Goal: Task Accomplishment & Management: Use online tool/utility

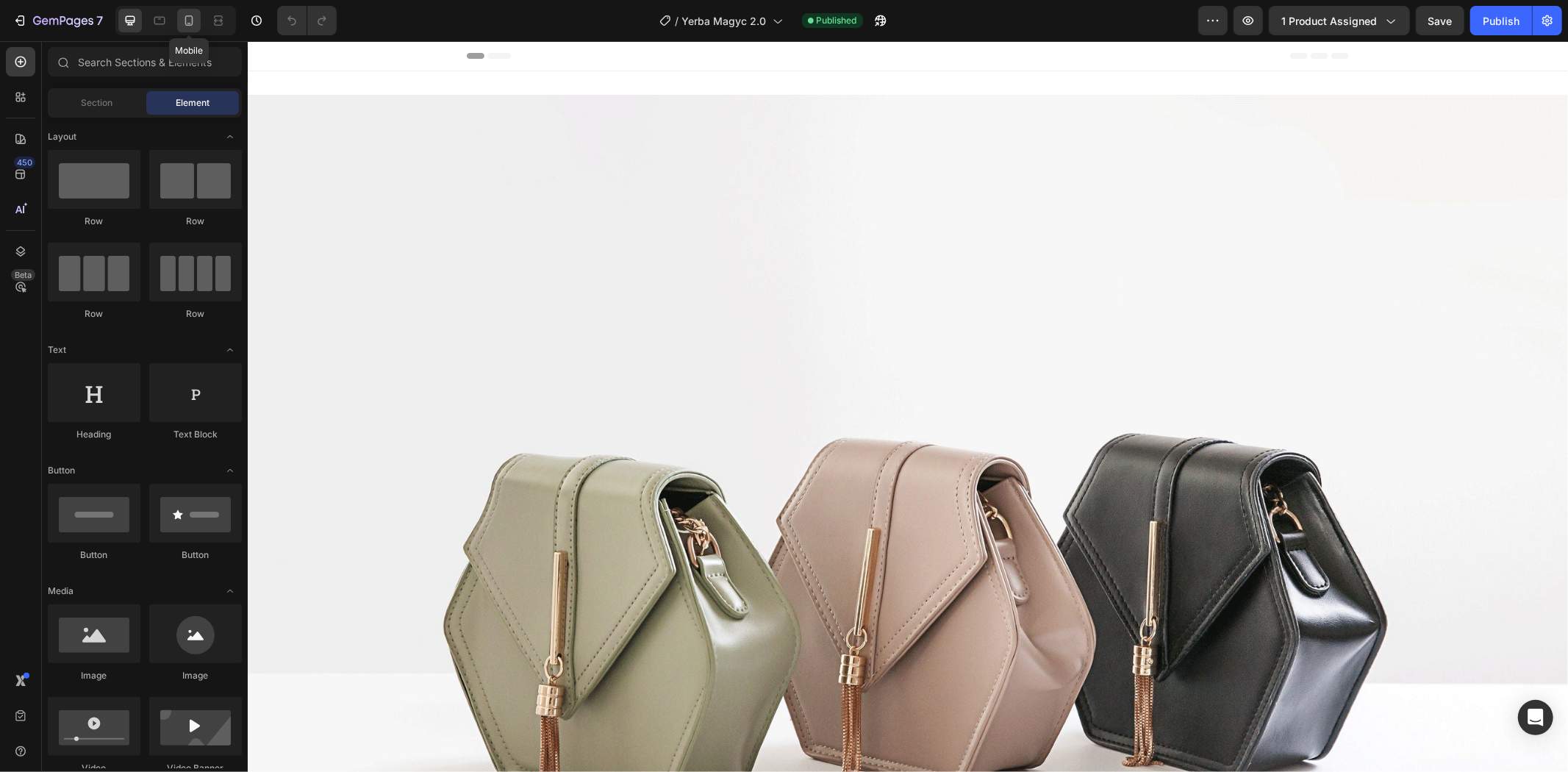
click at [189, 16] on icon at bounding box center [189, 21] width 8 height 10
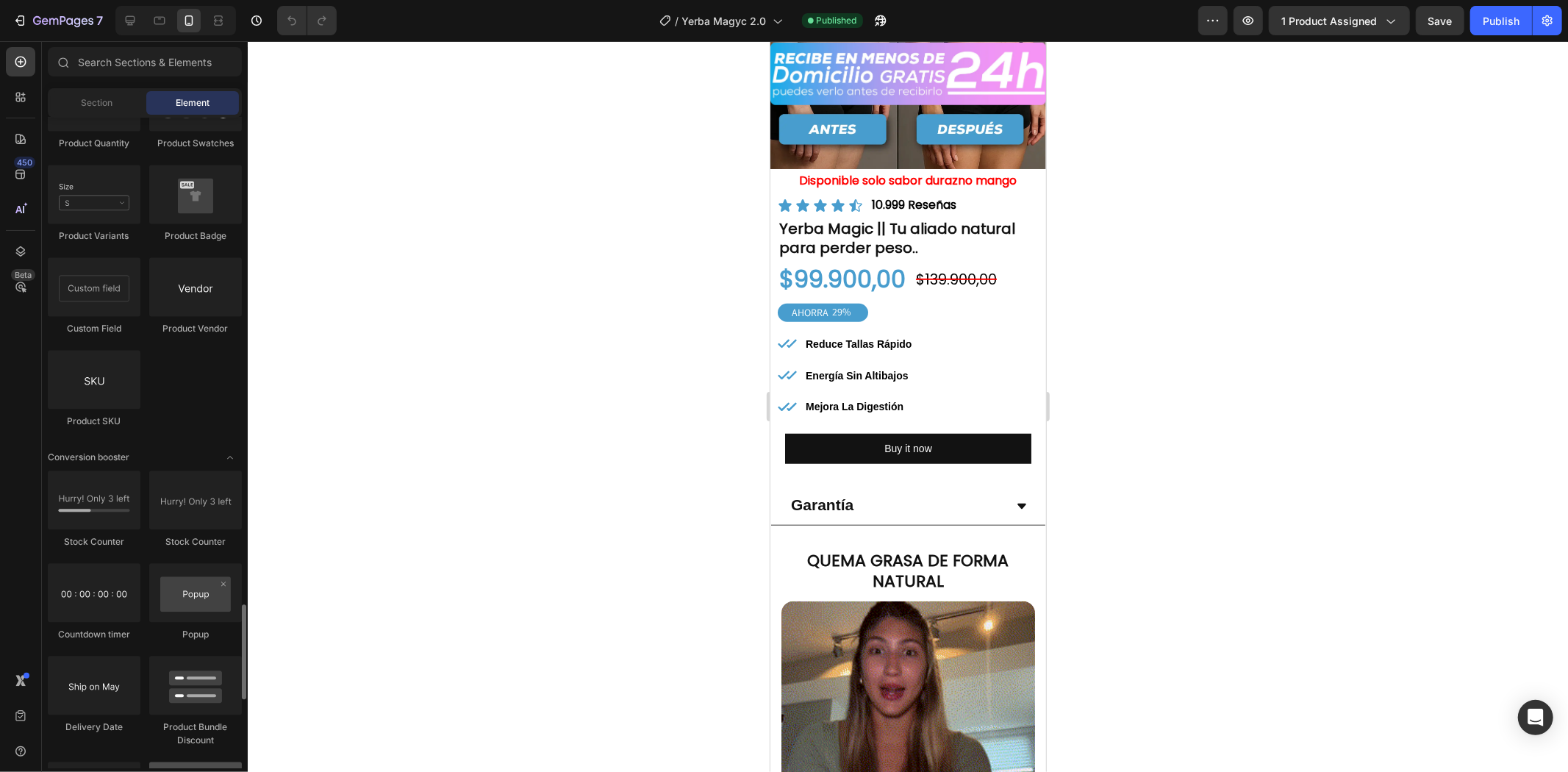
scroll to position [2778, 0]
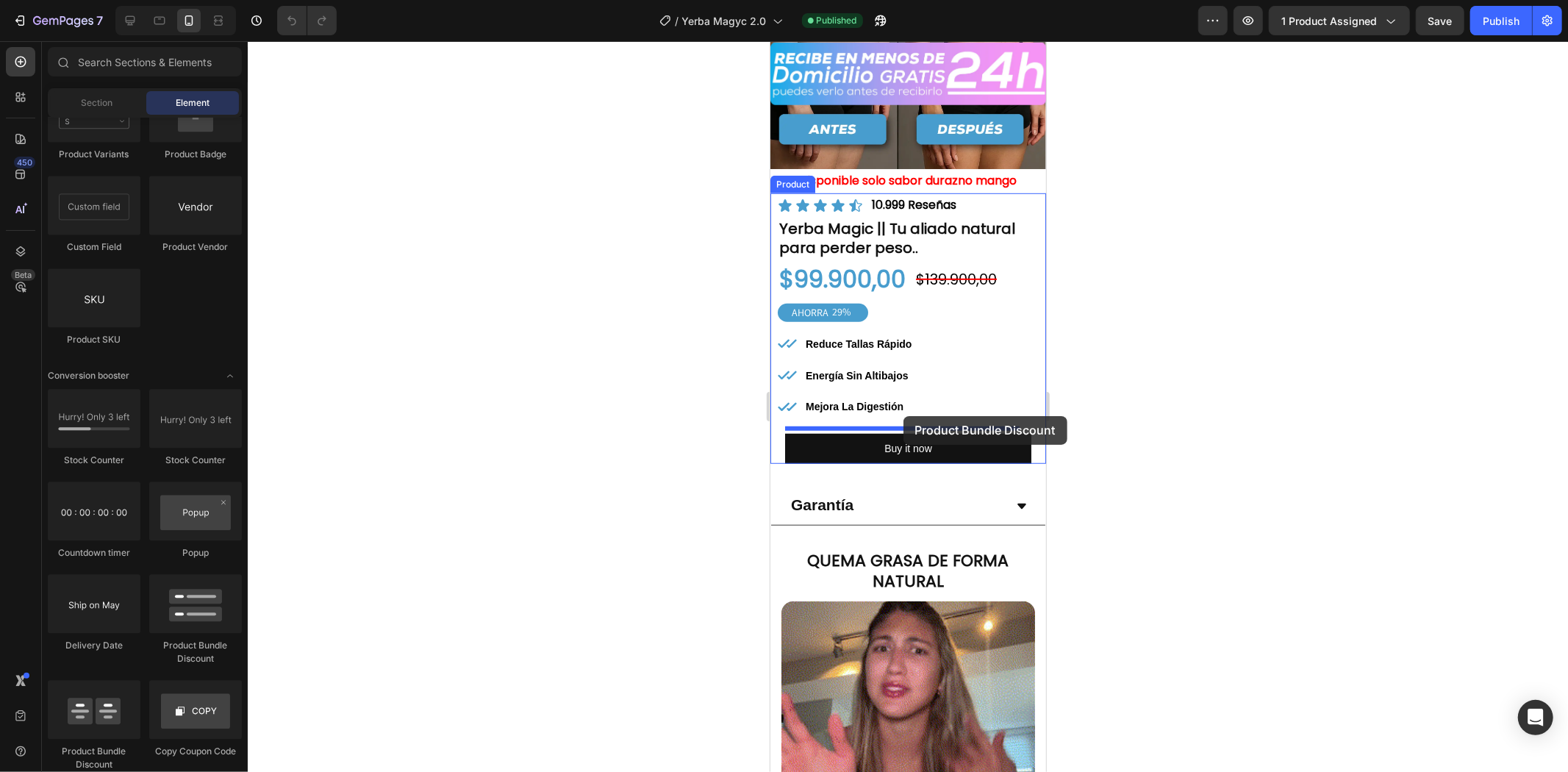
drag, startPoint x: 960, startPoint y: 651, endPoint x: 903, endPoint y: 415, distance: 242.8
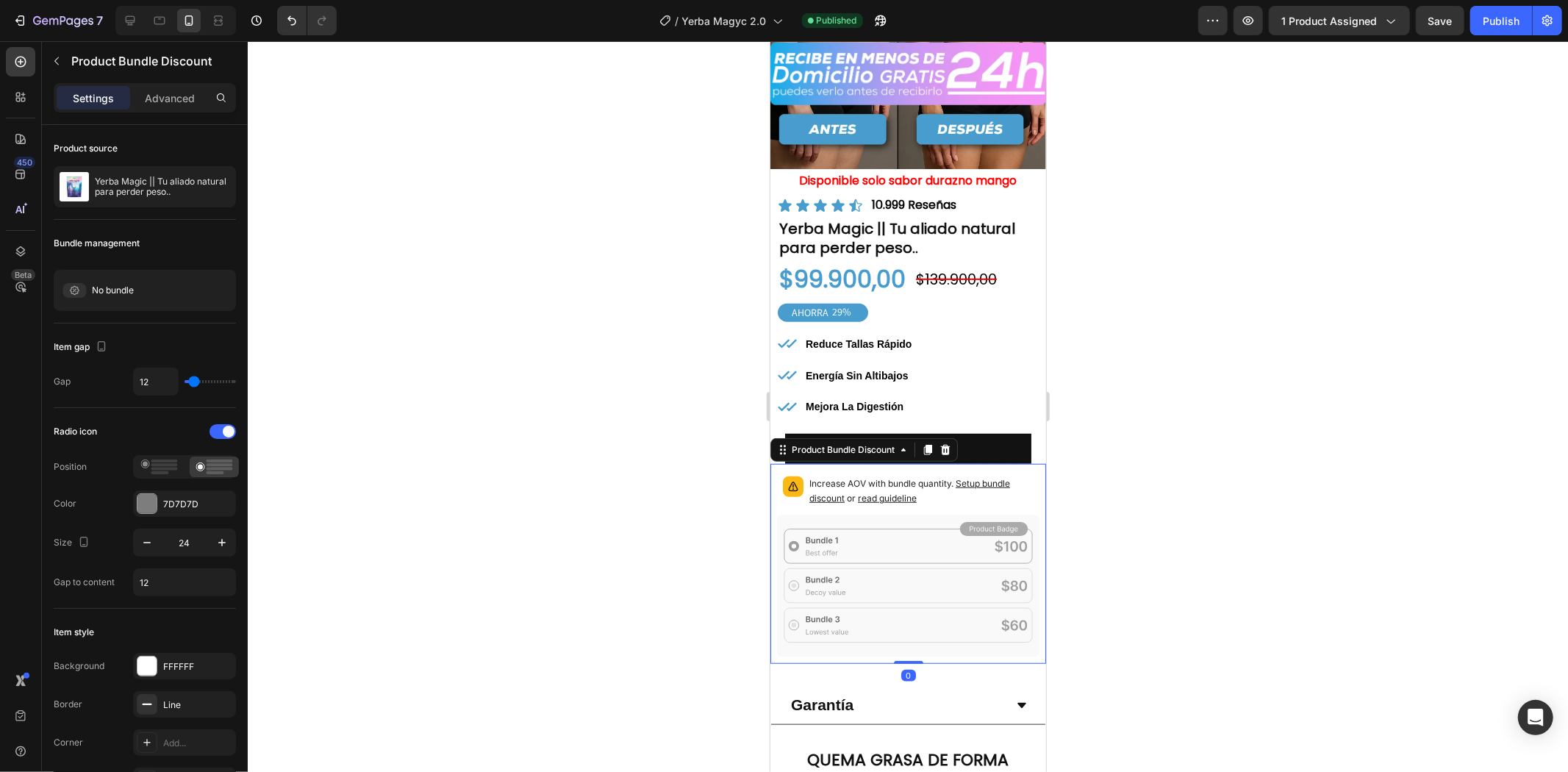
click at [869, 515] on icon at bounding box center [907, 586] width 263 height 142
click at [831, 534] on icon at bounding box center [907, 586] width 263 height 142
click at [852, 476] on p "Increase AOV with bundle quantity. Setup bundle discount or read guideline" at bounding box center [921, 490] width 224 height 29
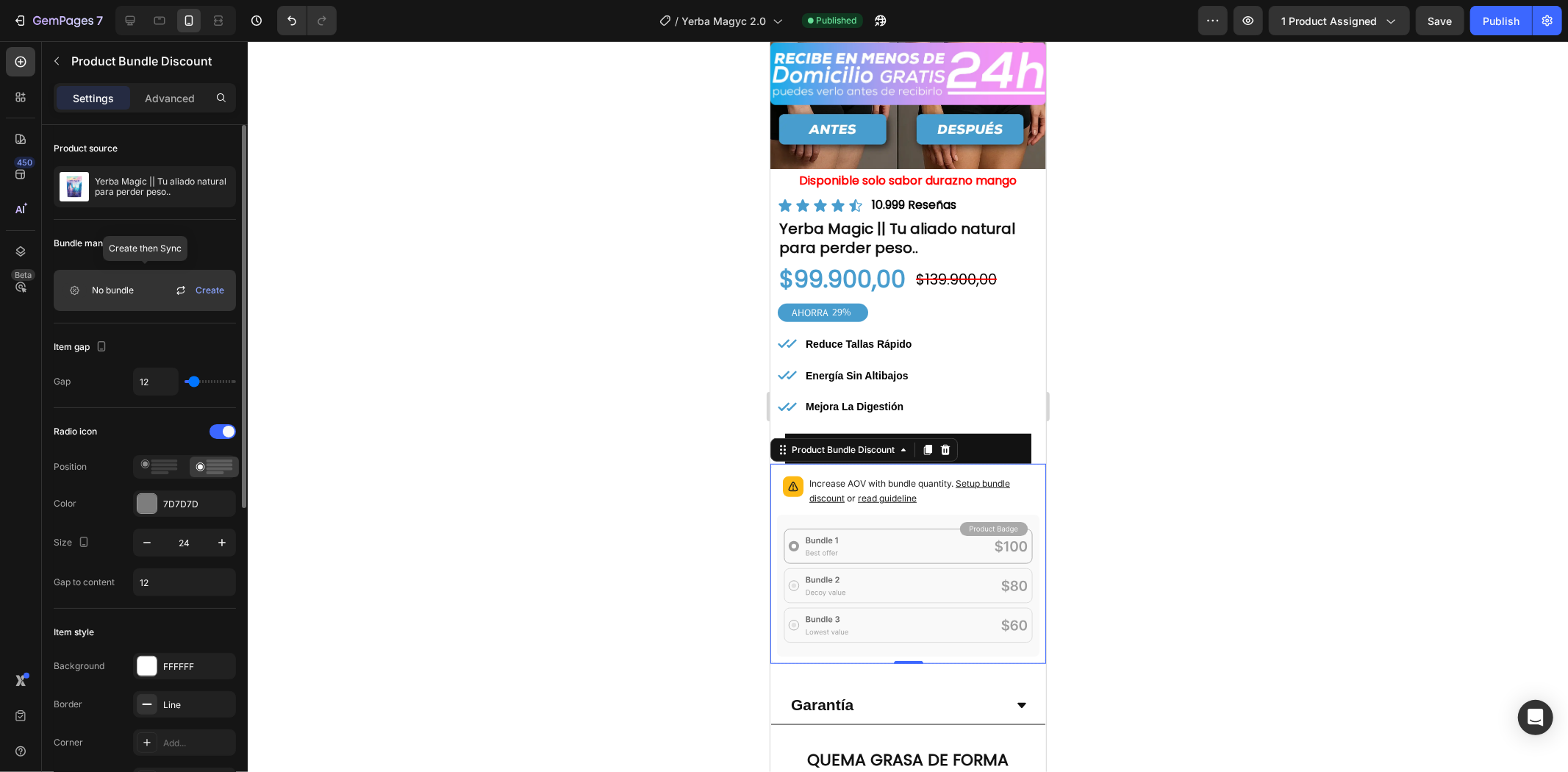
click at [134, 287] on span "No bundle" at bounding box center [112, 290] width 42 height 13
click at [208, 285] on span "Create" at bounding box center [210, 290] width 28 height 13
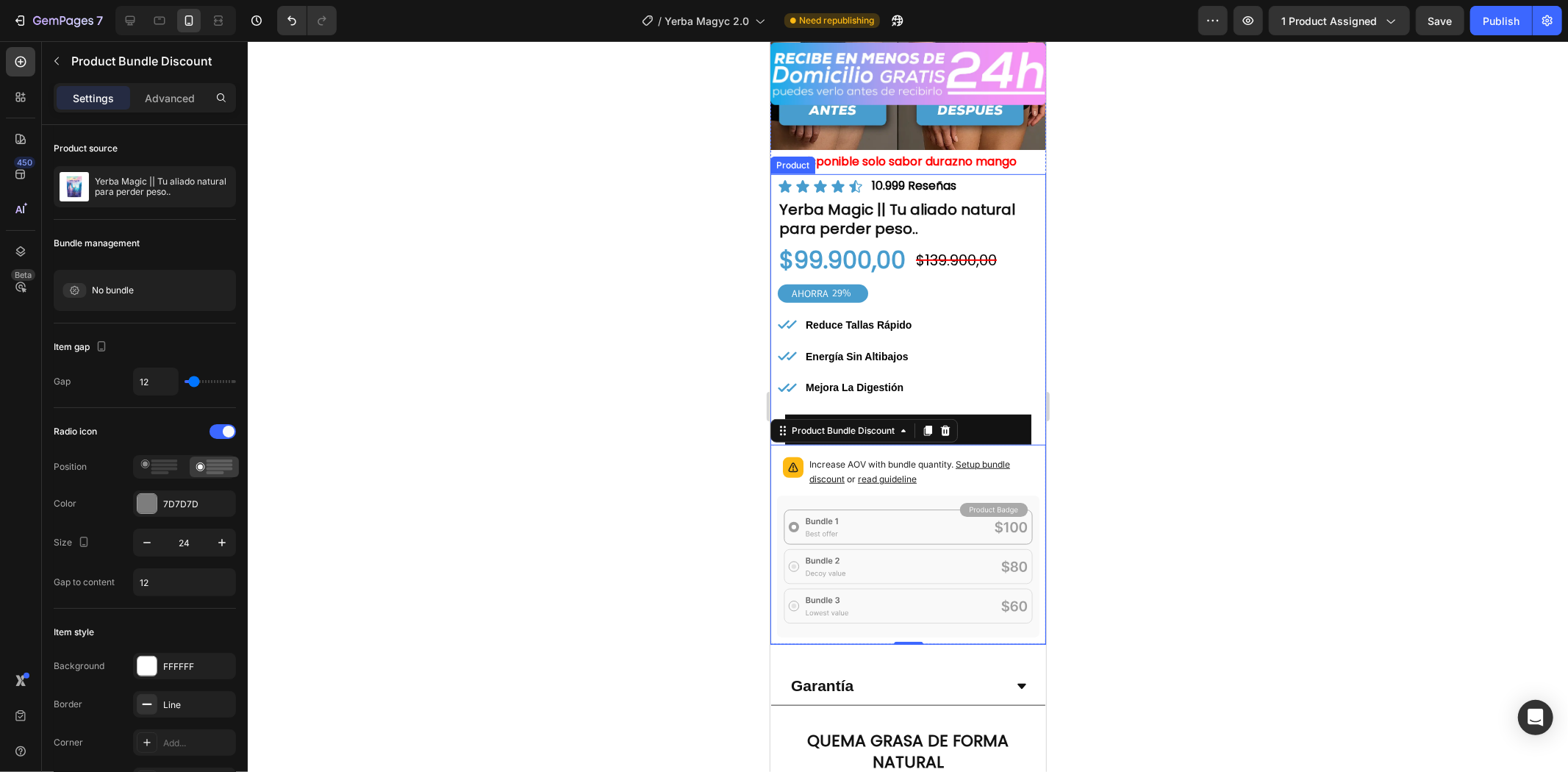
scroll to position [899, 0]
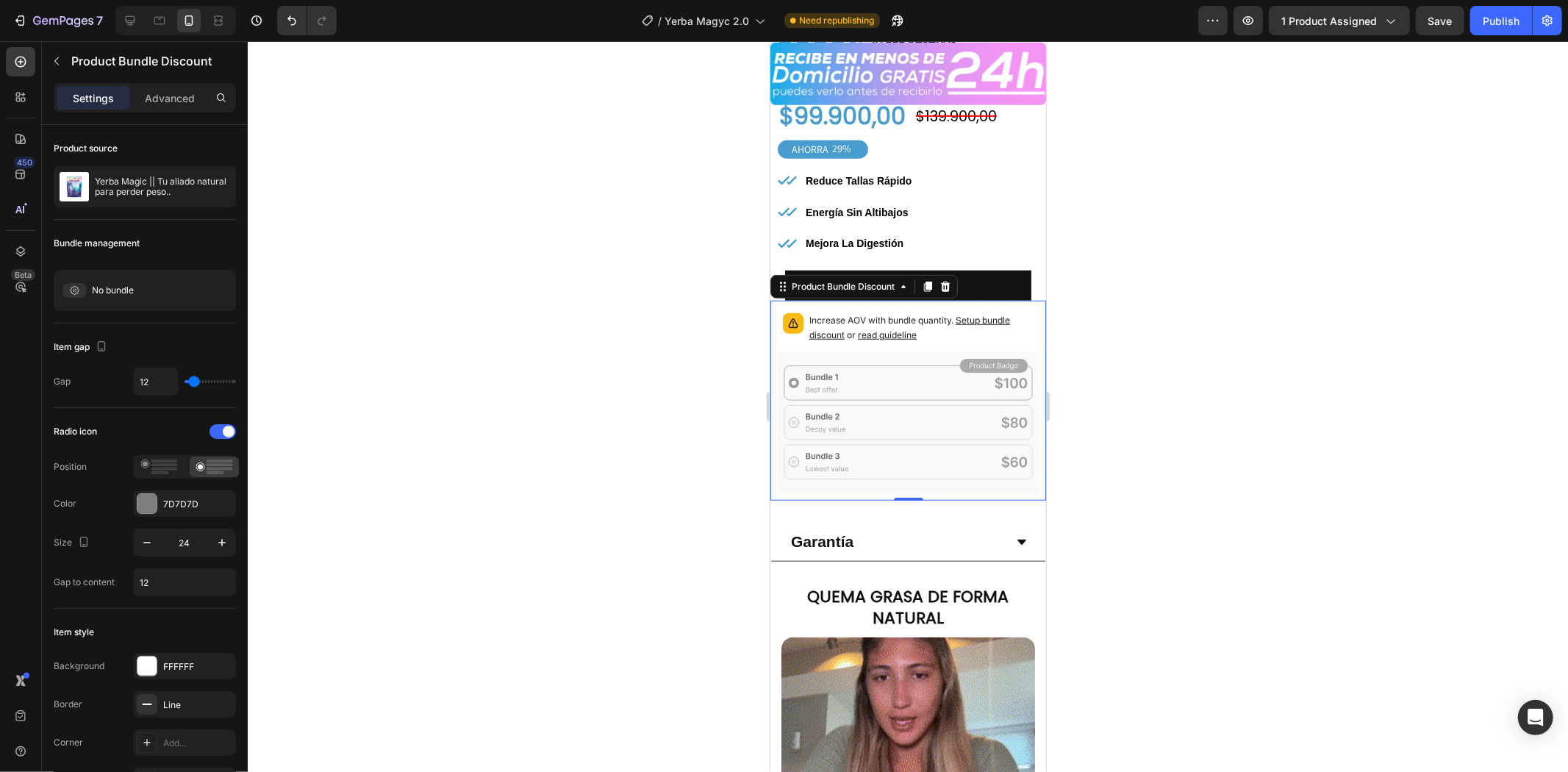
click at [889, 354] on icon at bounding box center [907, 422] width 263 height 142
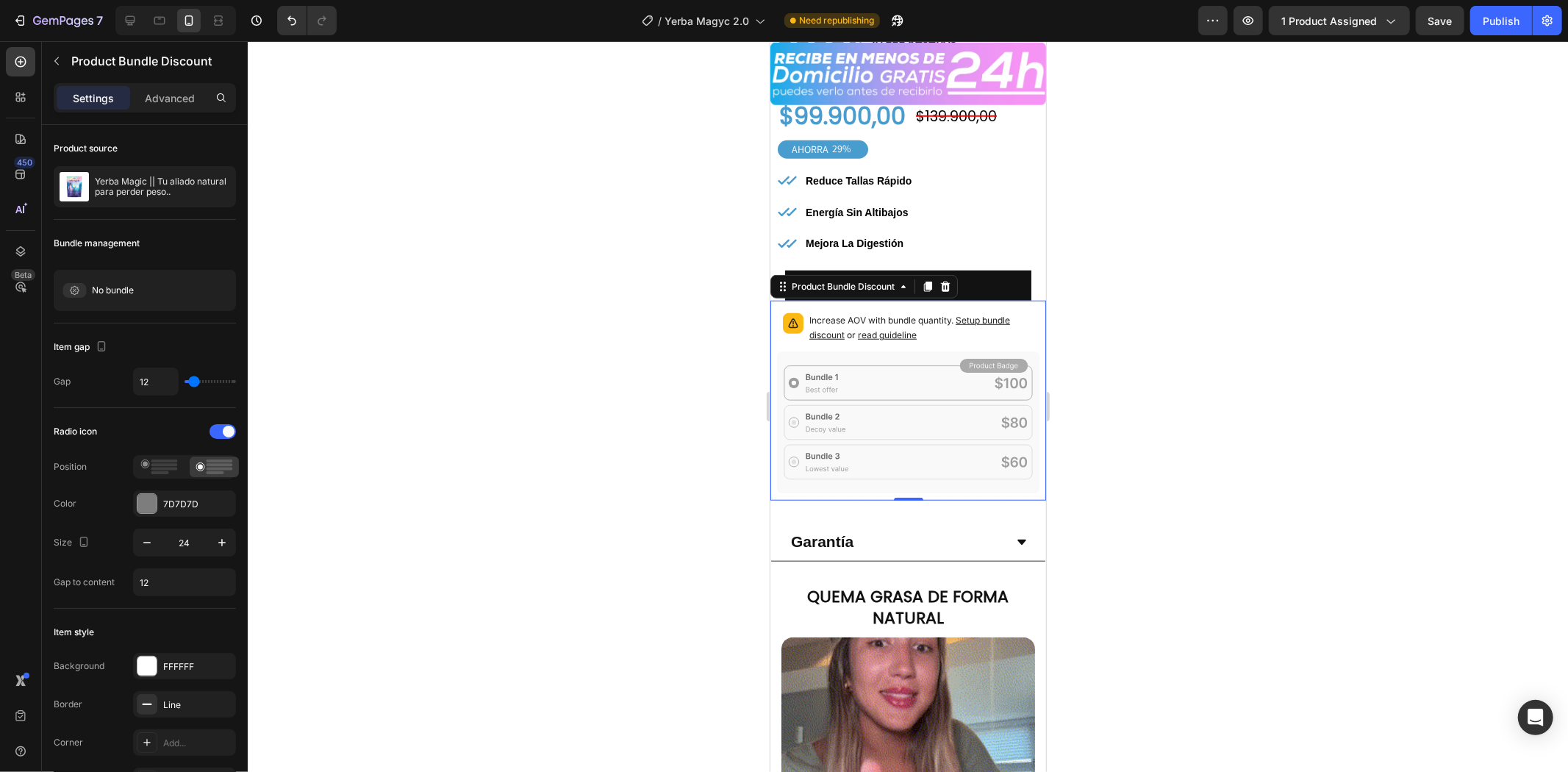
click at [855, 377] on icon at bounding box center [907, 422] width 263 height 142
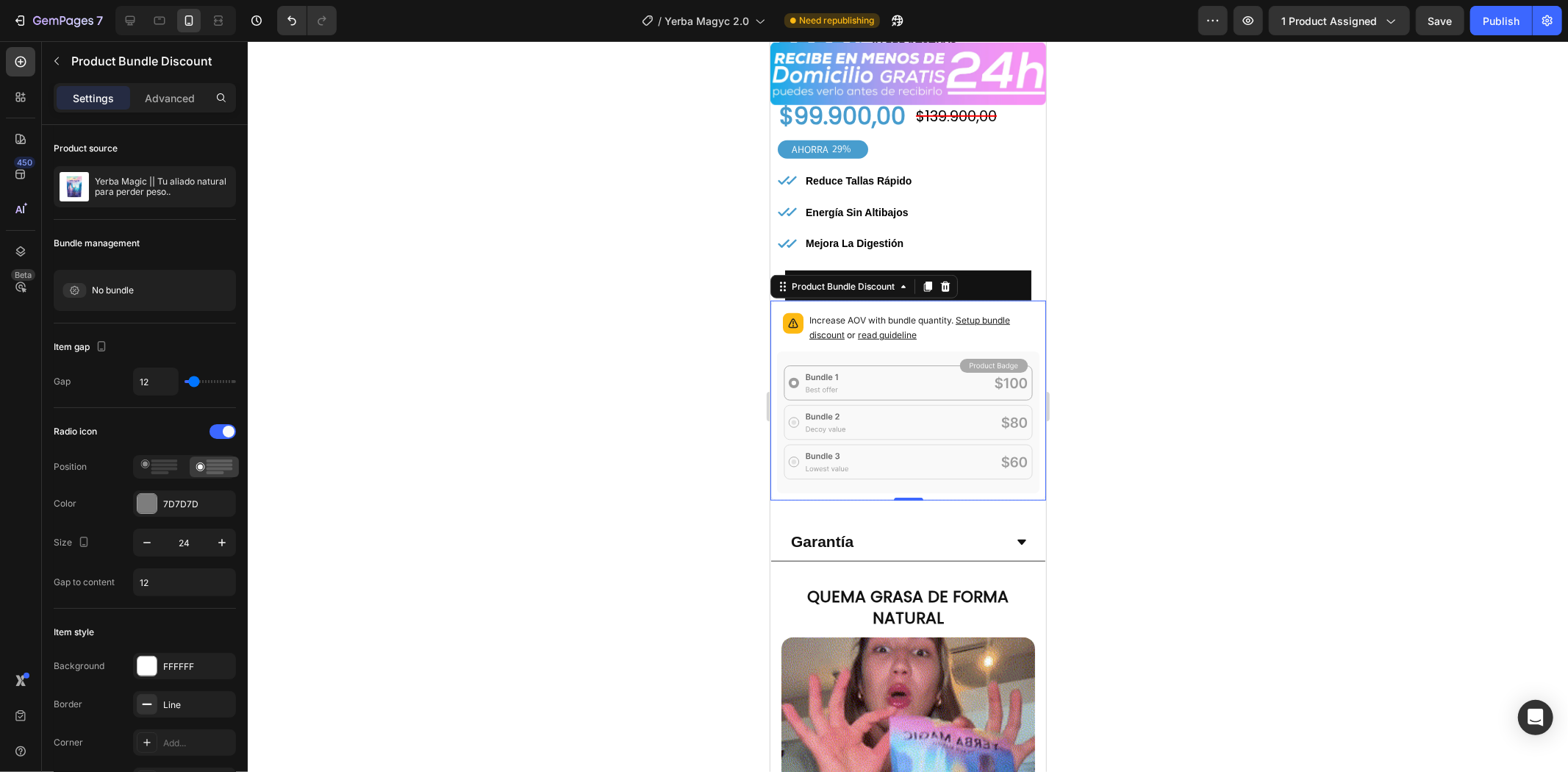
click at [841, 409] on icon at bounding box center [907, 422] width 263 height 142
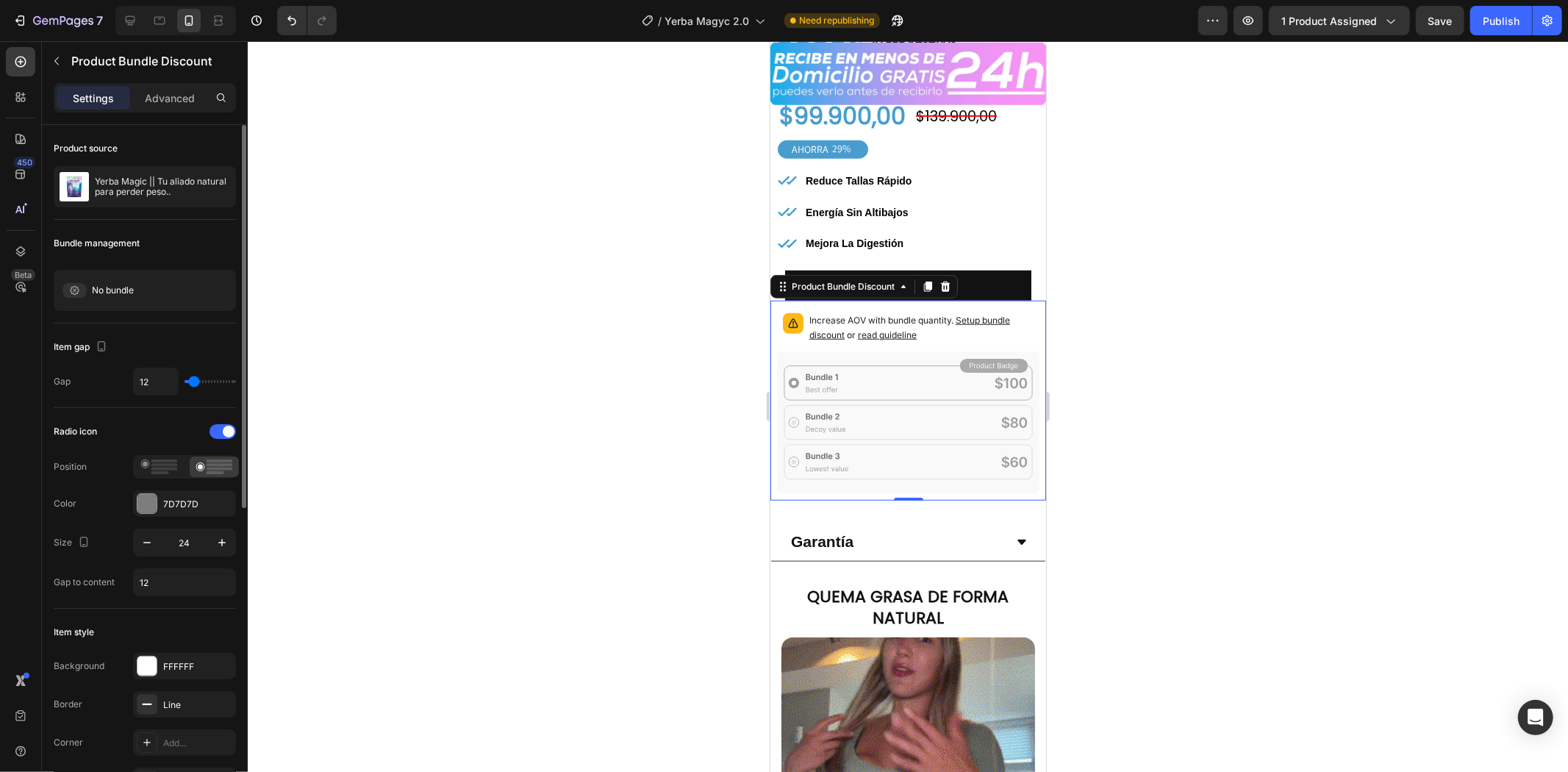
scroll to position [81, 0]
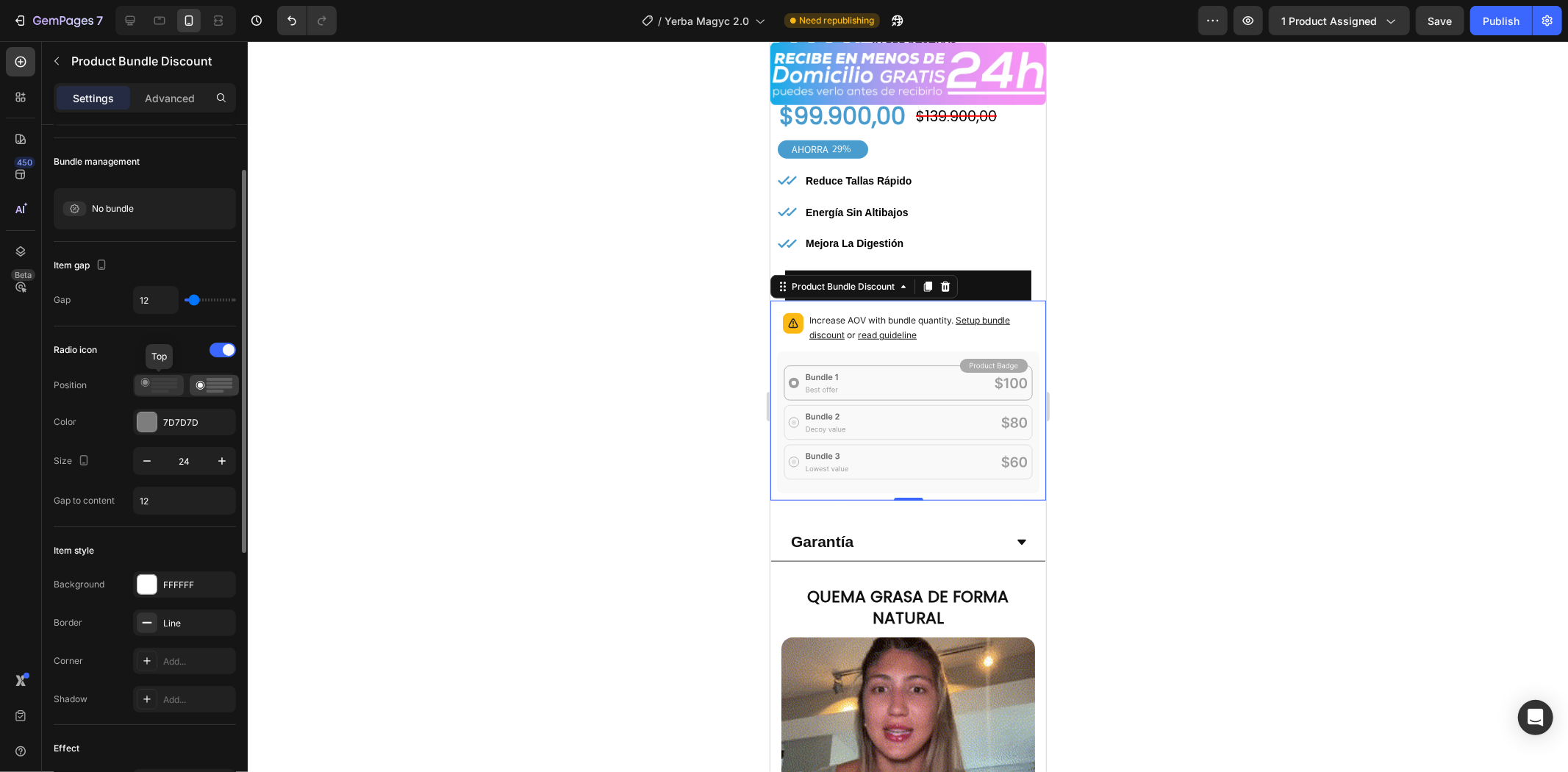
click at [177, 385] on icon at bounding box center [159, 385] width 38 height 15
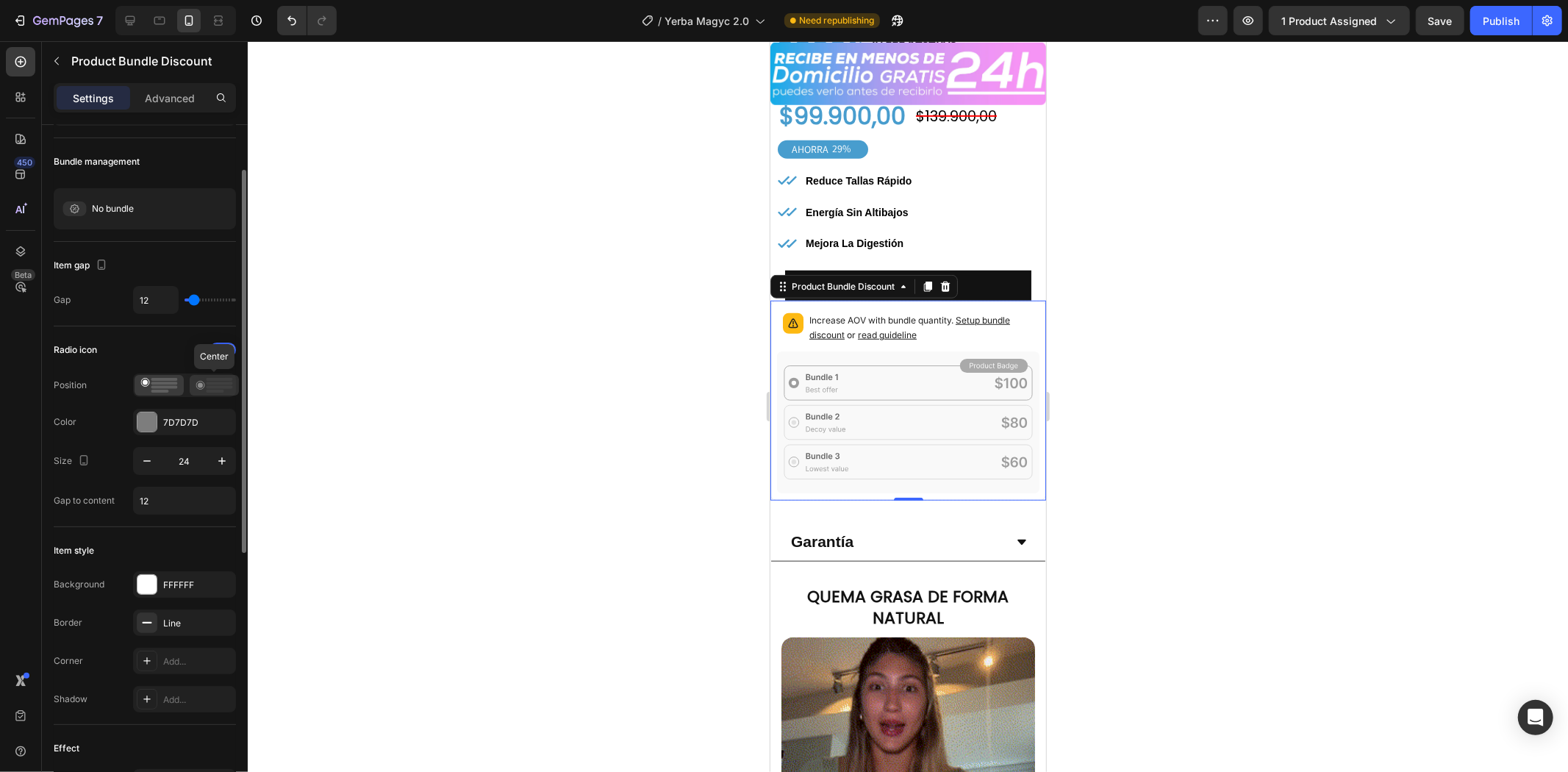
click at [199, 388] on circle at bounding box center [200, 386] width 8 height 8
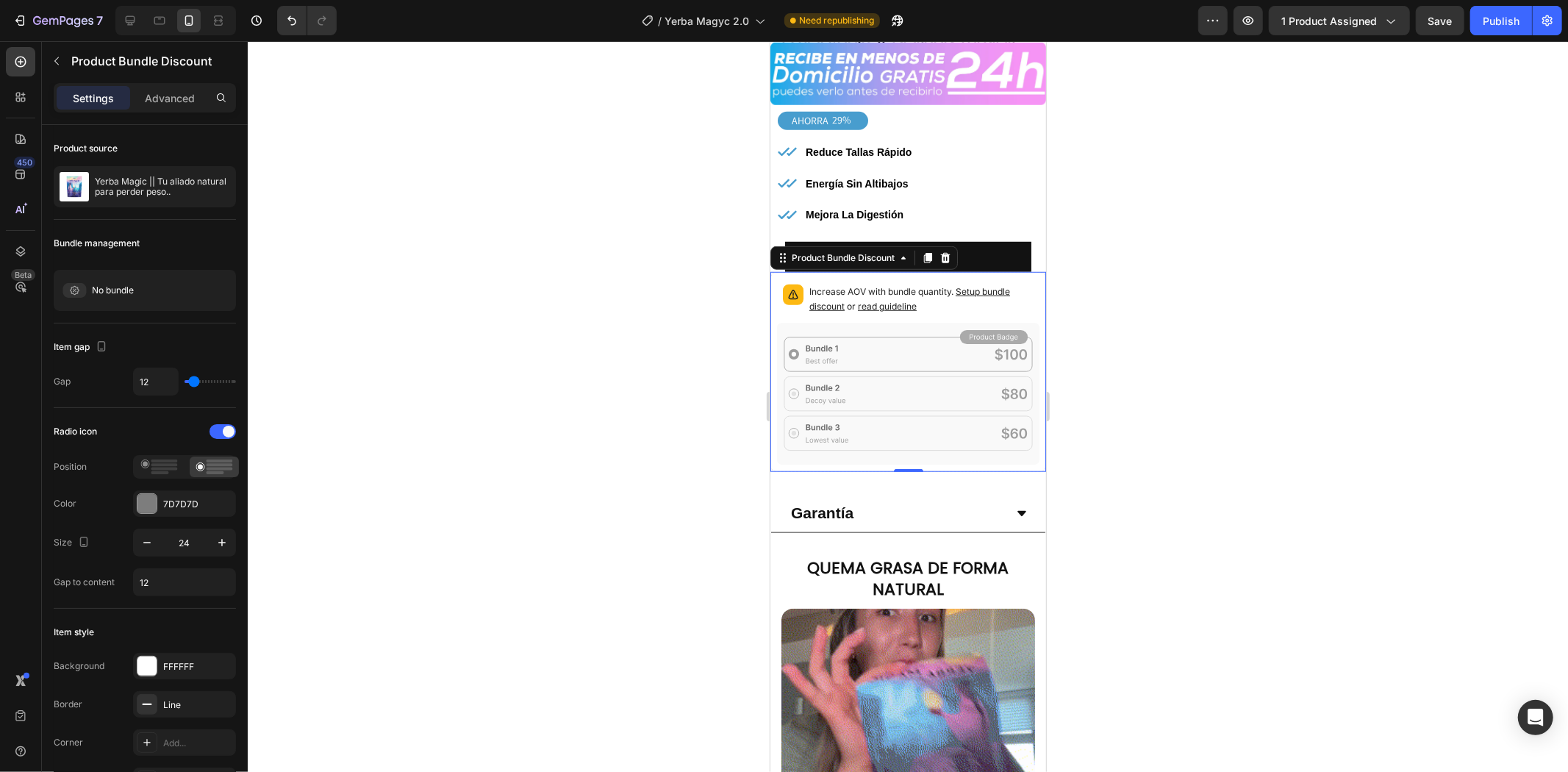
scroll to position [899, 0]
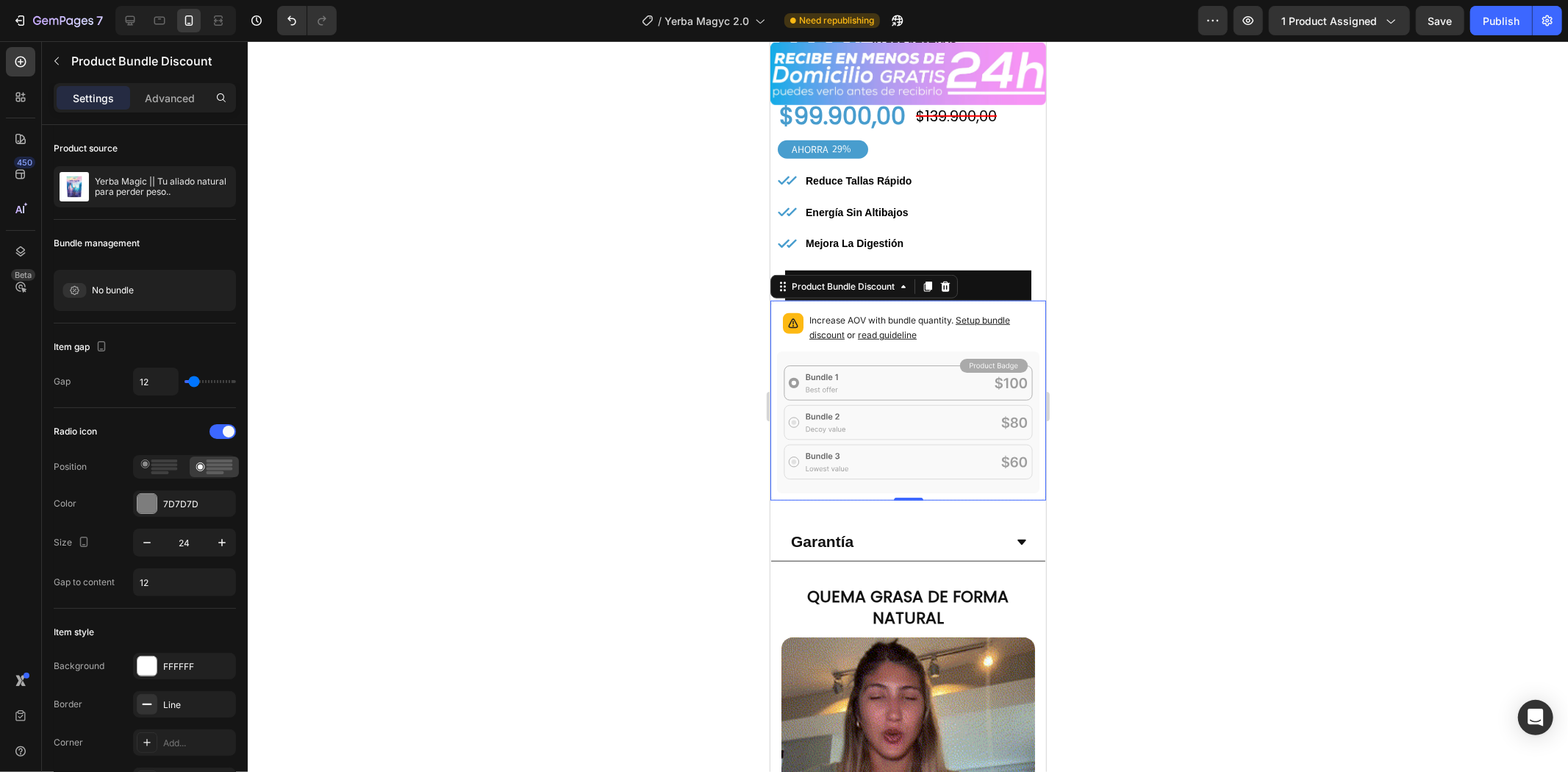
click at [884, 310] on div "Increase AOV with bundle quantity. Setup bundle discount or read guideline" at bounding box center [907, 329] width 263 height 44
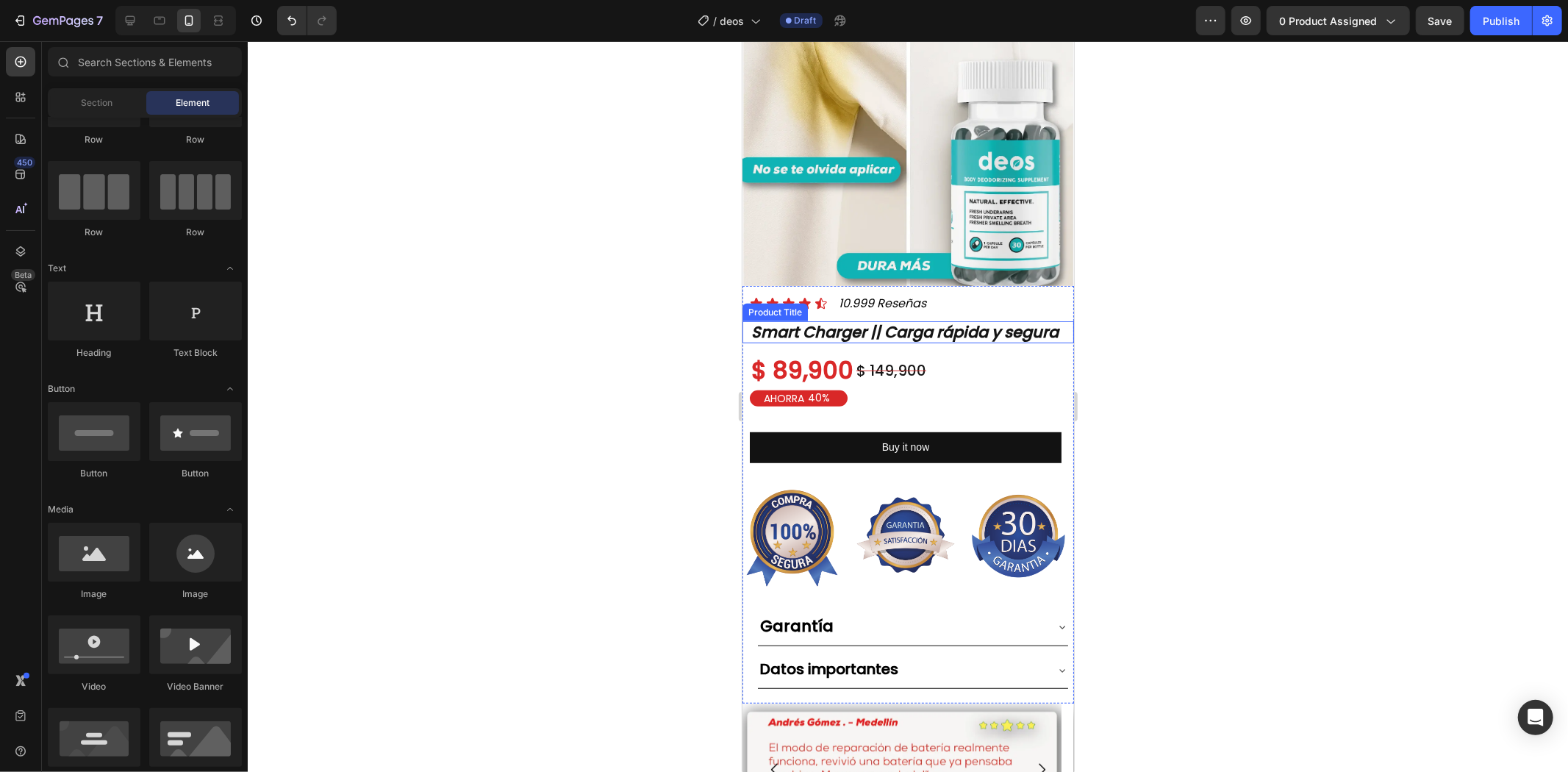
scroll to position [572, 0]
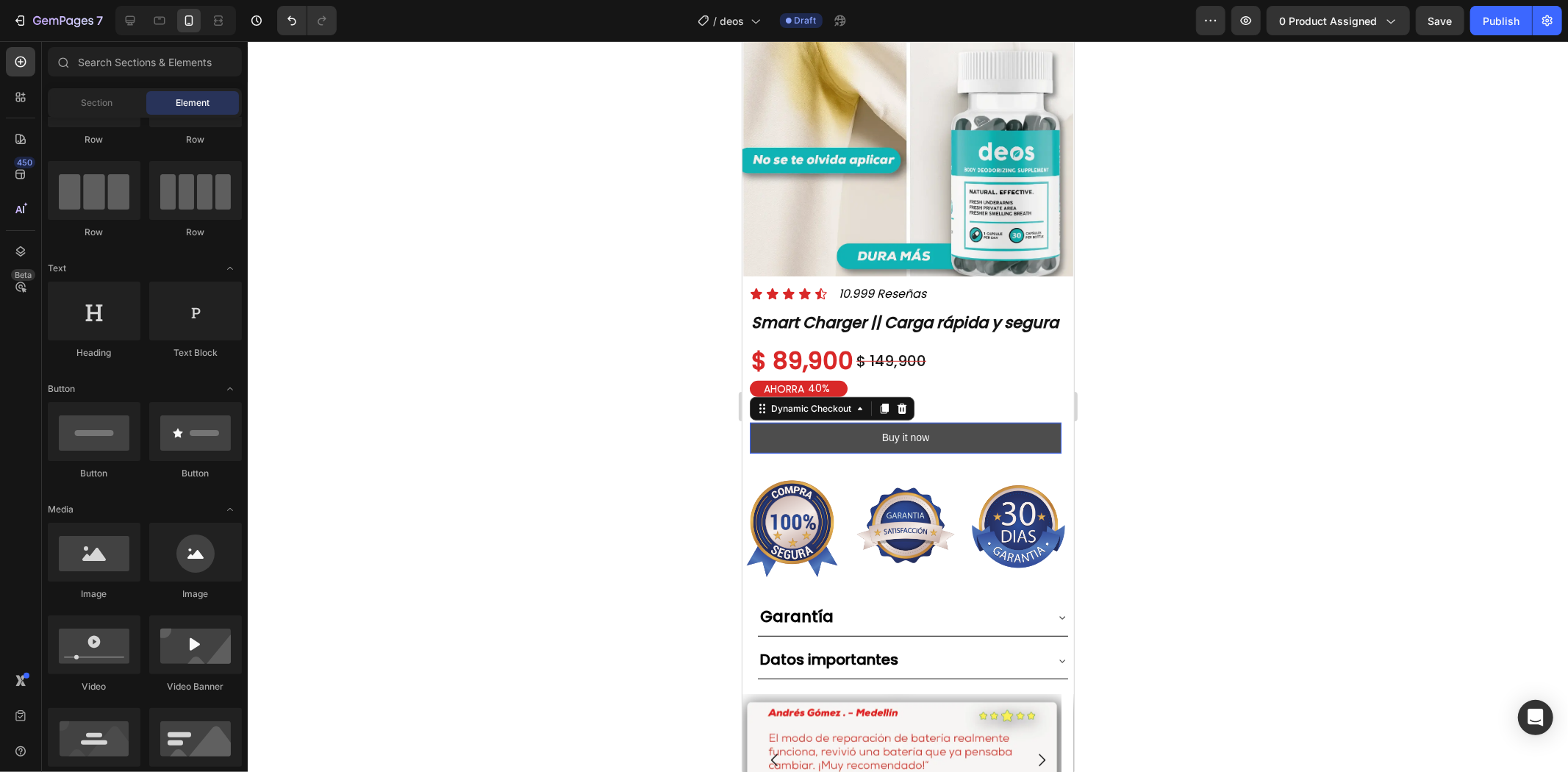
click at [803, 425] on button "Buy it now" at bounding box center [904, 437] width 312 height 30
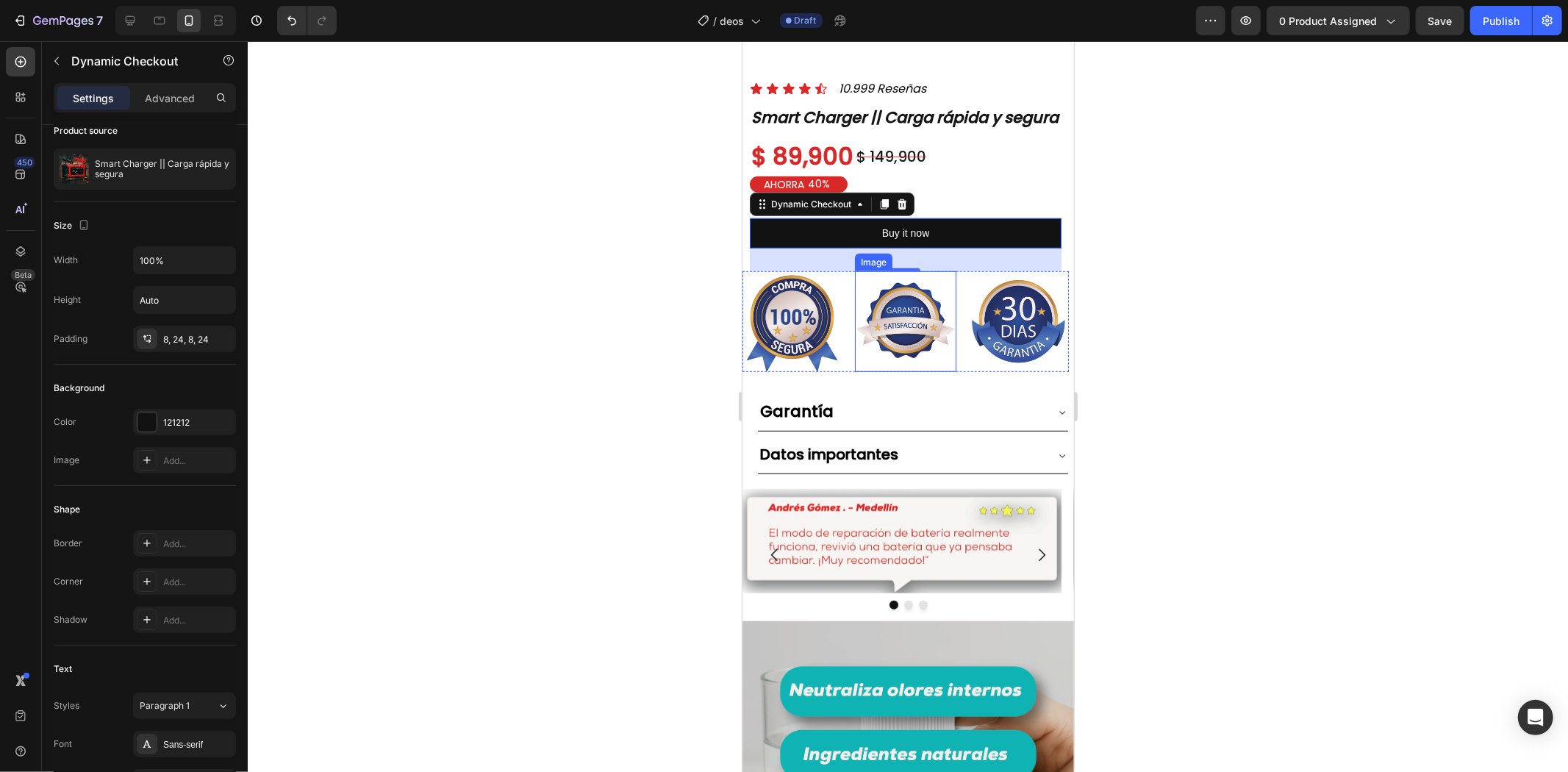
scroll to position [817, 0]
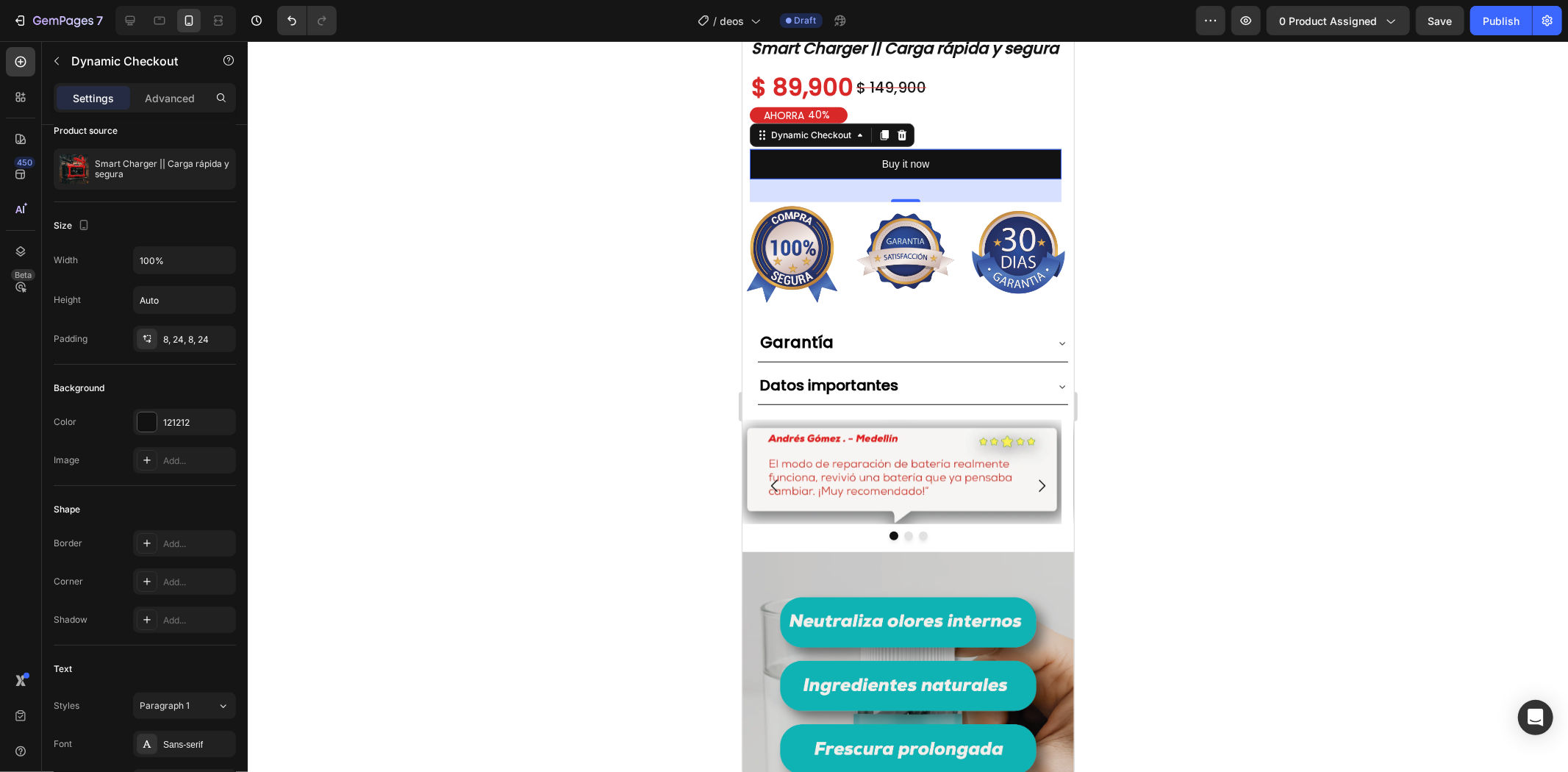
click at [1142, 189] on div at bounding box center [907, 407] width 1320 height 731
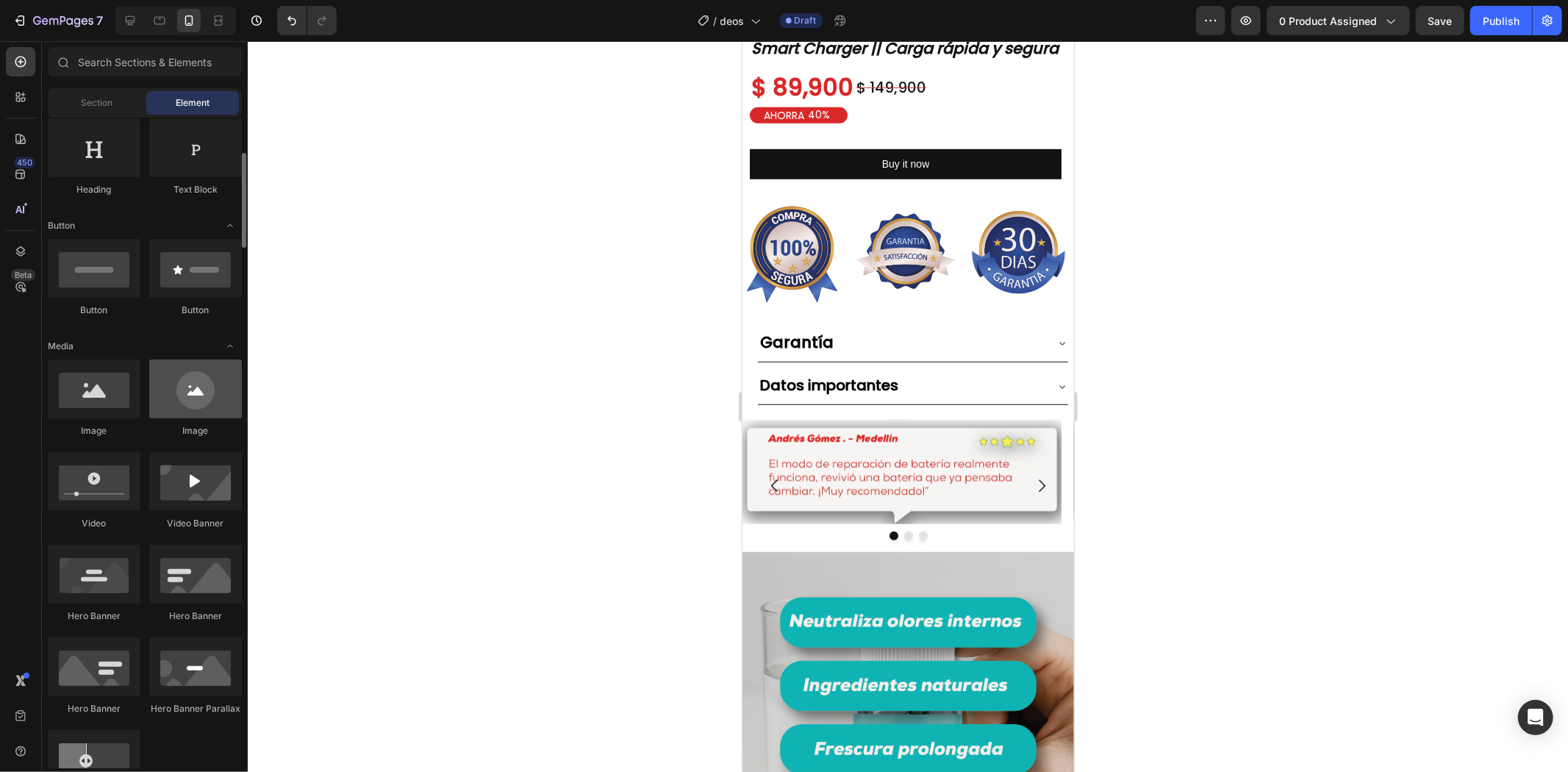
scroll to position [0, 0]
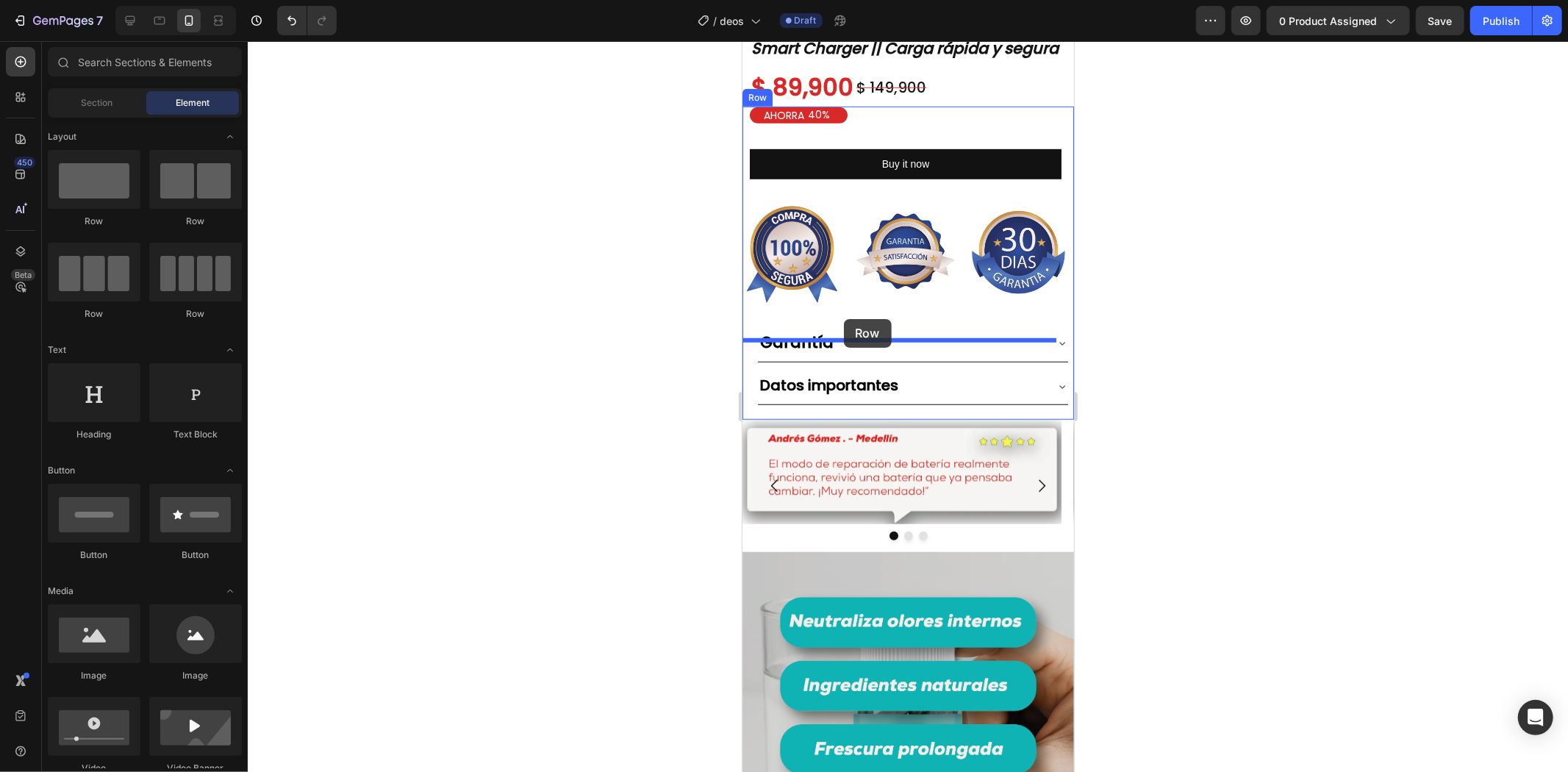
drag, startPoint x: 914, startPoint y: 224, endPoint x: 844, endPoint y: 318, distance: 117.2
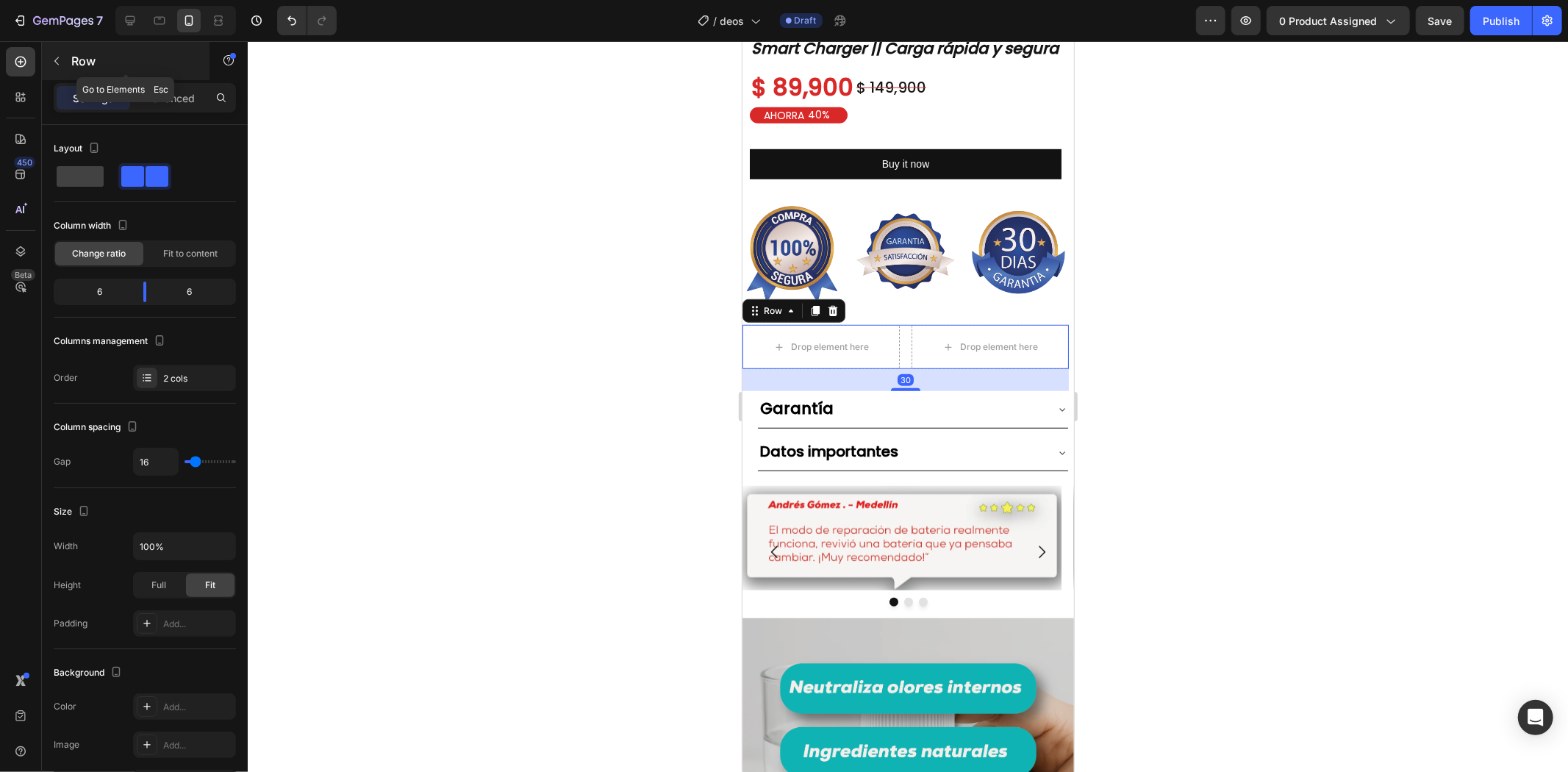
click at [79, 68] on p "Row" at bounding box center [133, 61] width 125 height 17
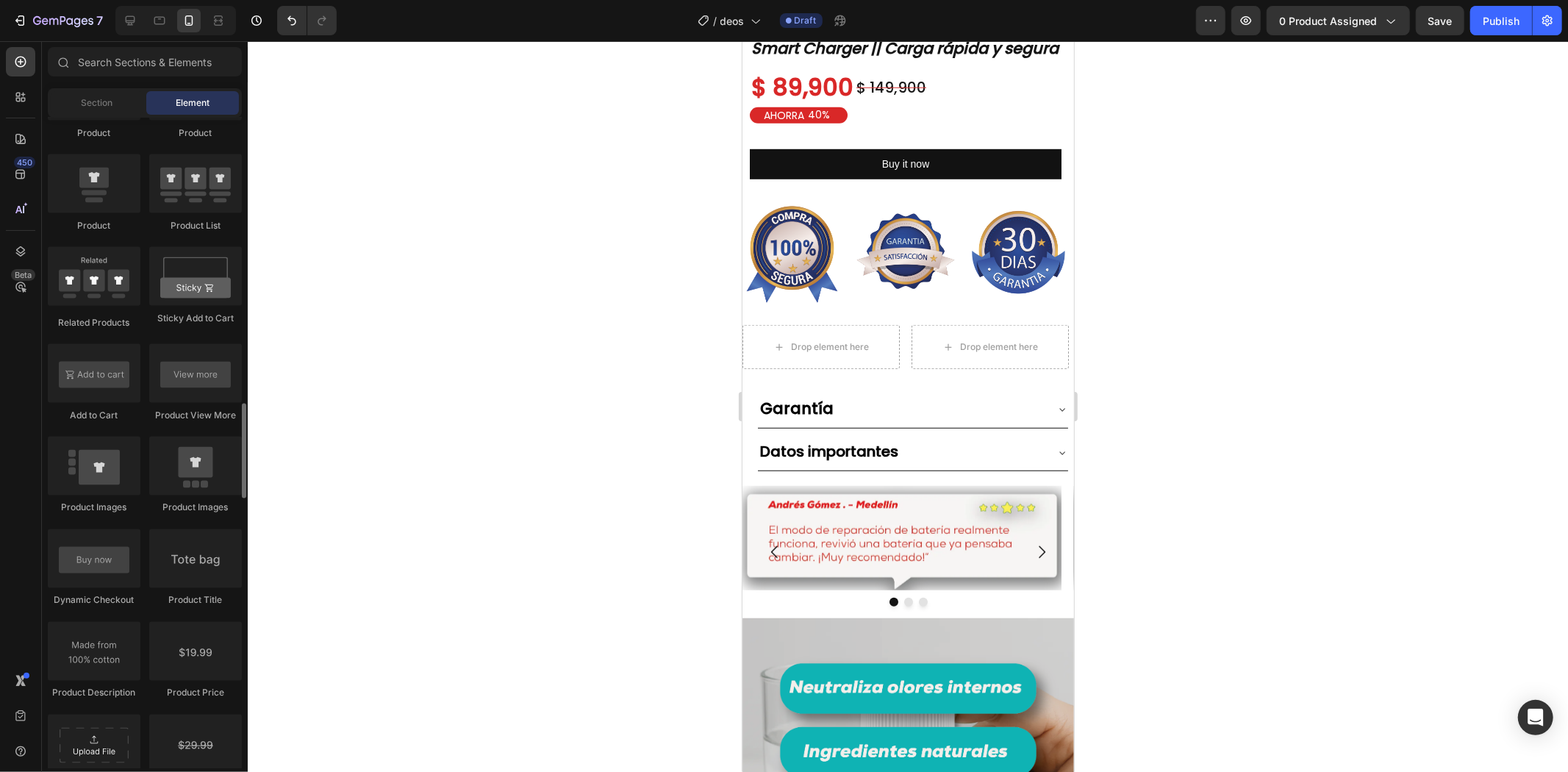
scroll to position [2206, 0]
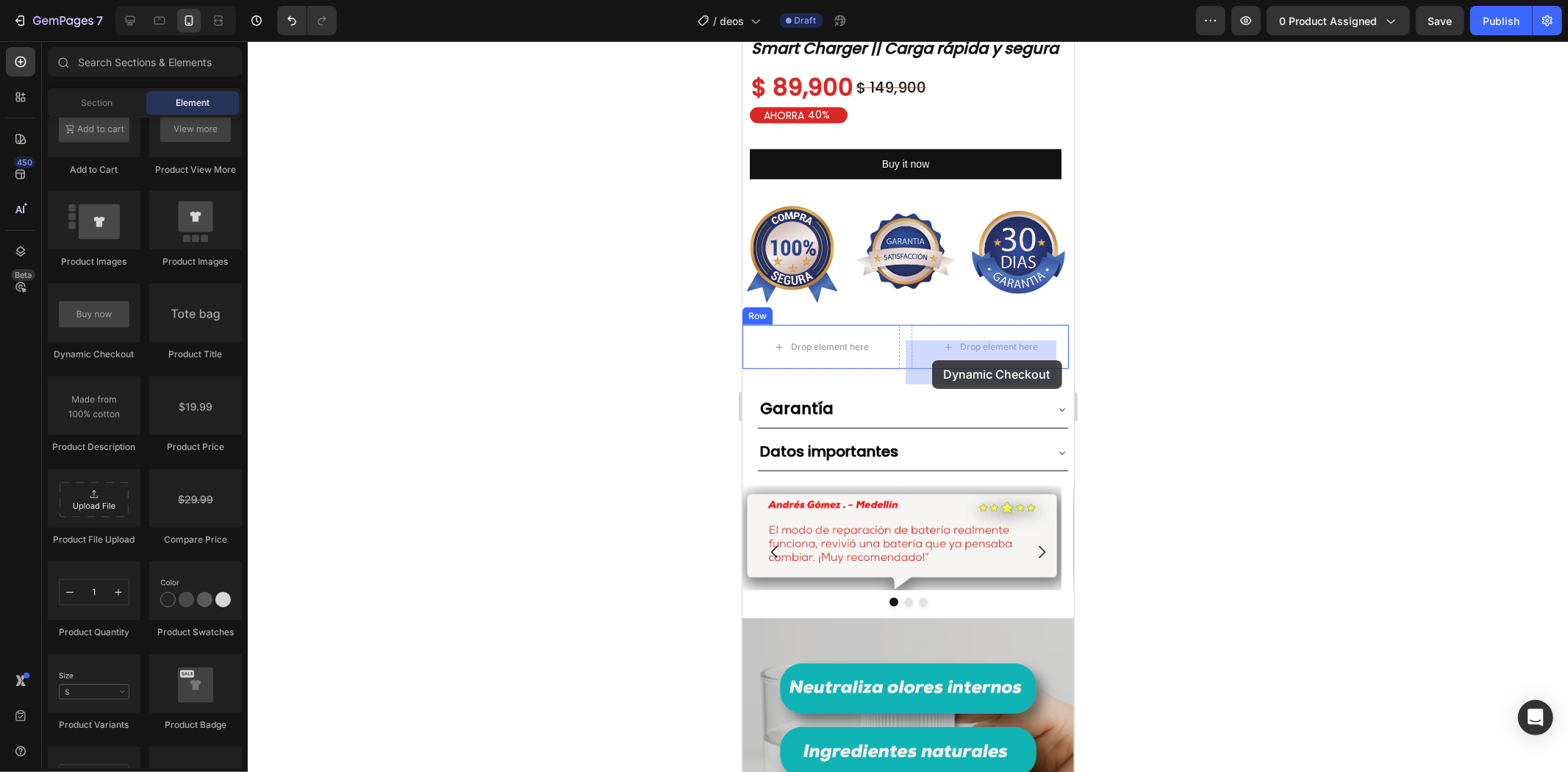
drag, startPoint x: 839, startPoint y: 366, endPoint x: 933, endPoint y: 360, distance: 94.2
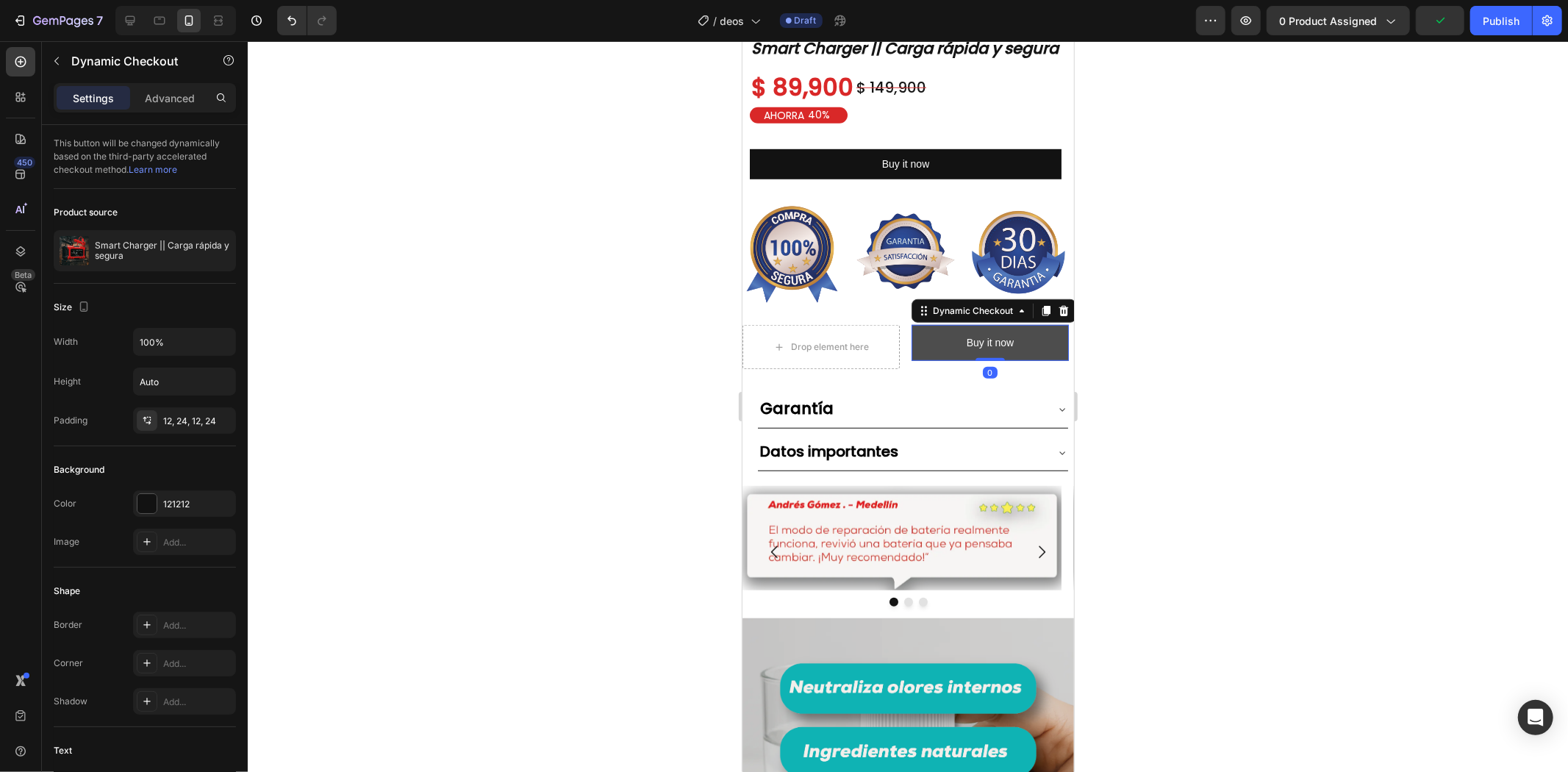
click at [977, 361] on button "Buy it now" at bounding box center [989, 343] width 157 height 36
click at [1057, 317] on icon at bounding box center [1063, 310] width 12 height 12
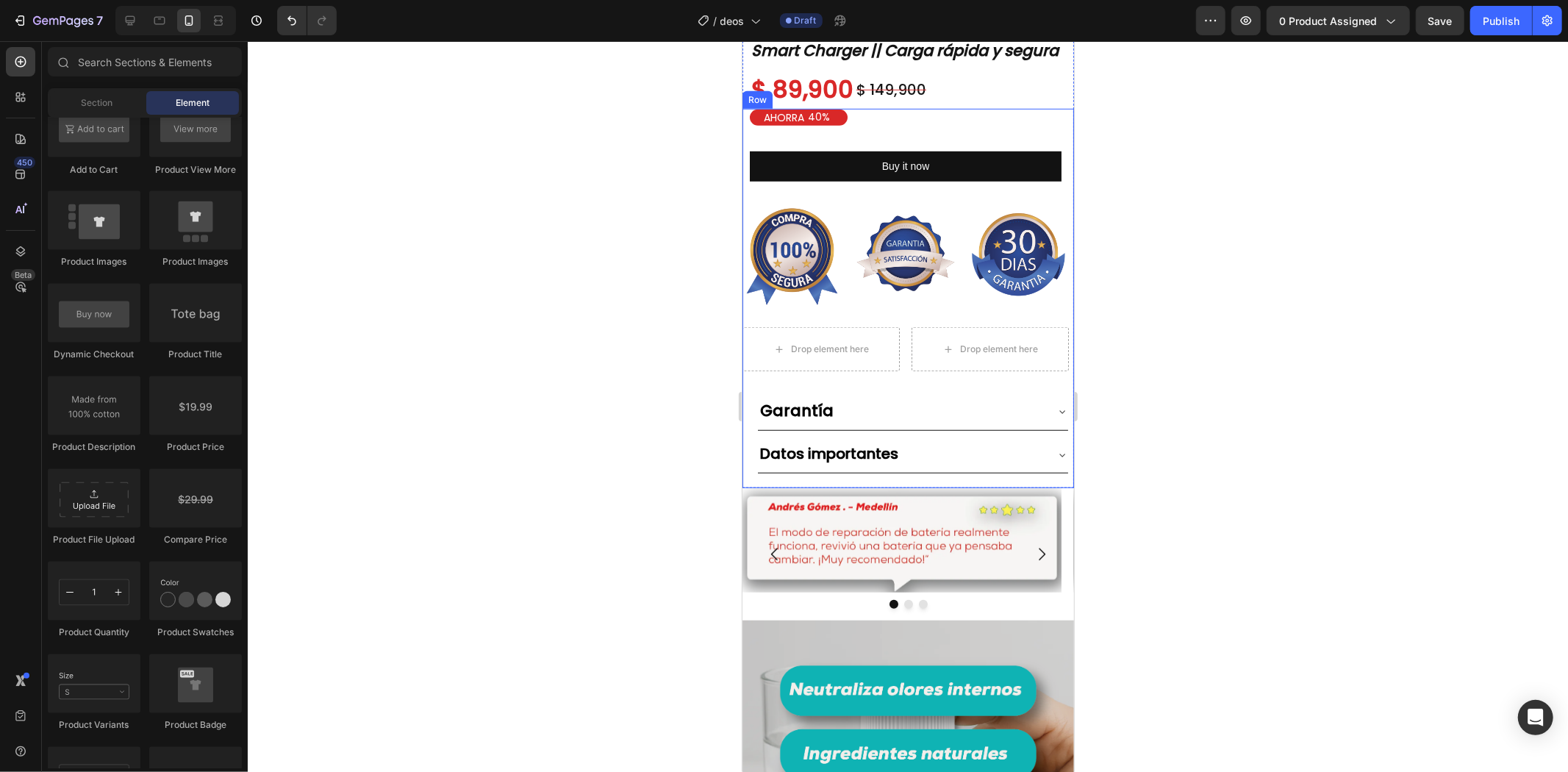
scroll to position [817, 0]
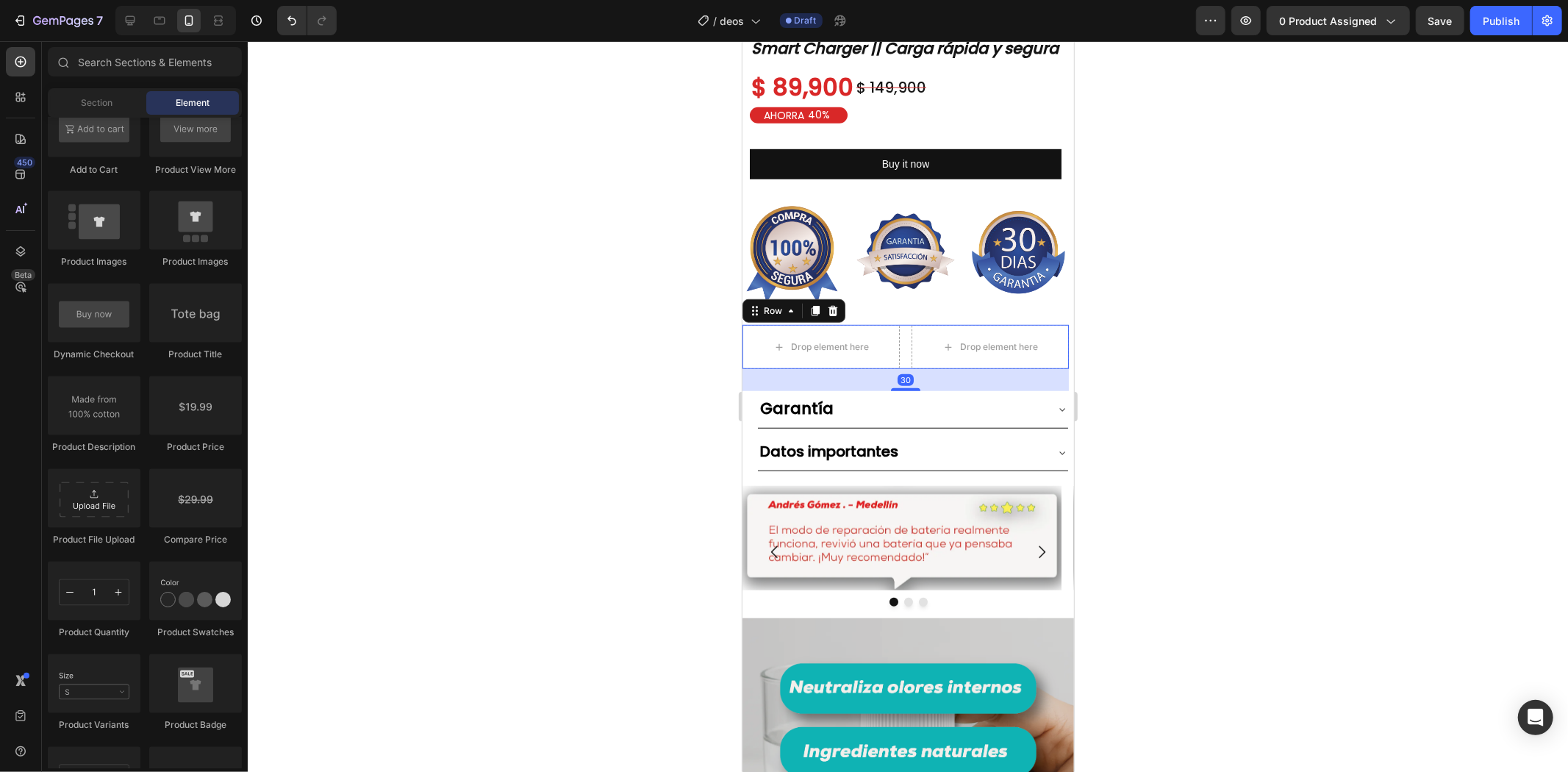
click at [903, 368] on div "Drop element here Drop element here Row 30" at bounding box center [905, 347] width 327 height 44
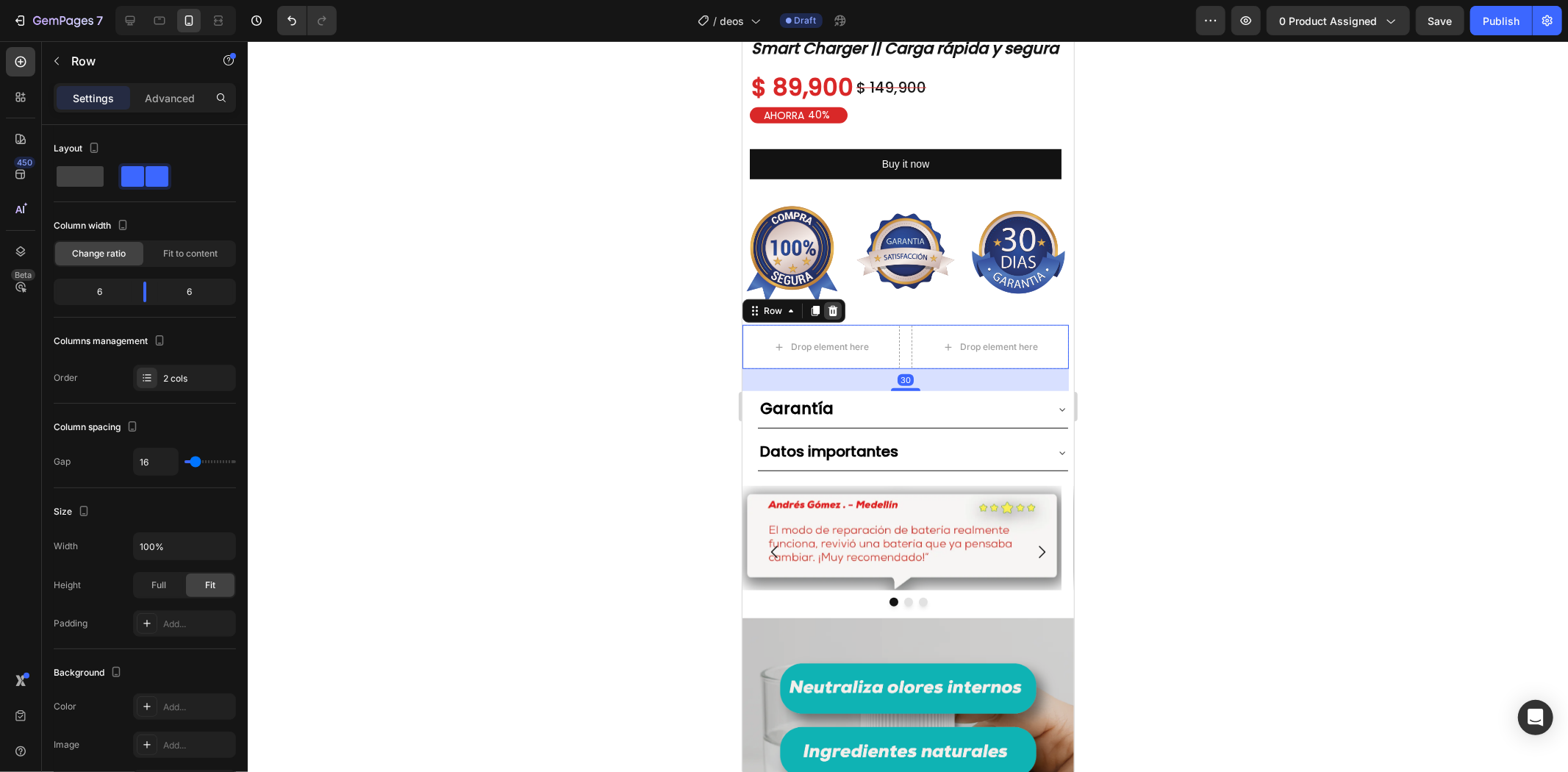
click at [836, 317] on icon at bounding box center [832, 310] width 12 height 12
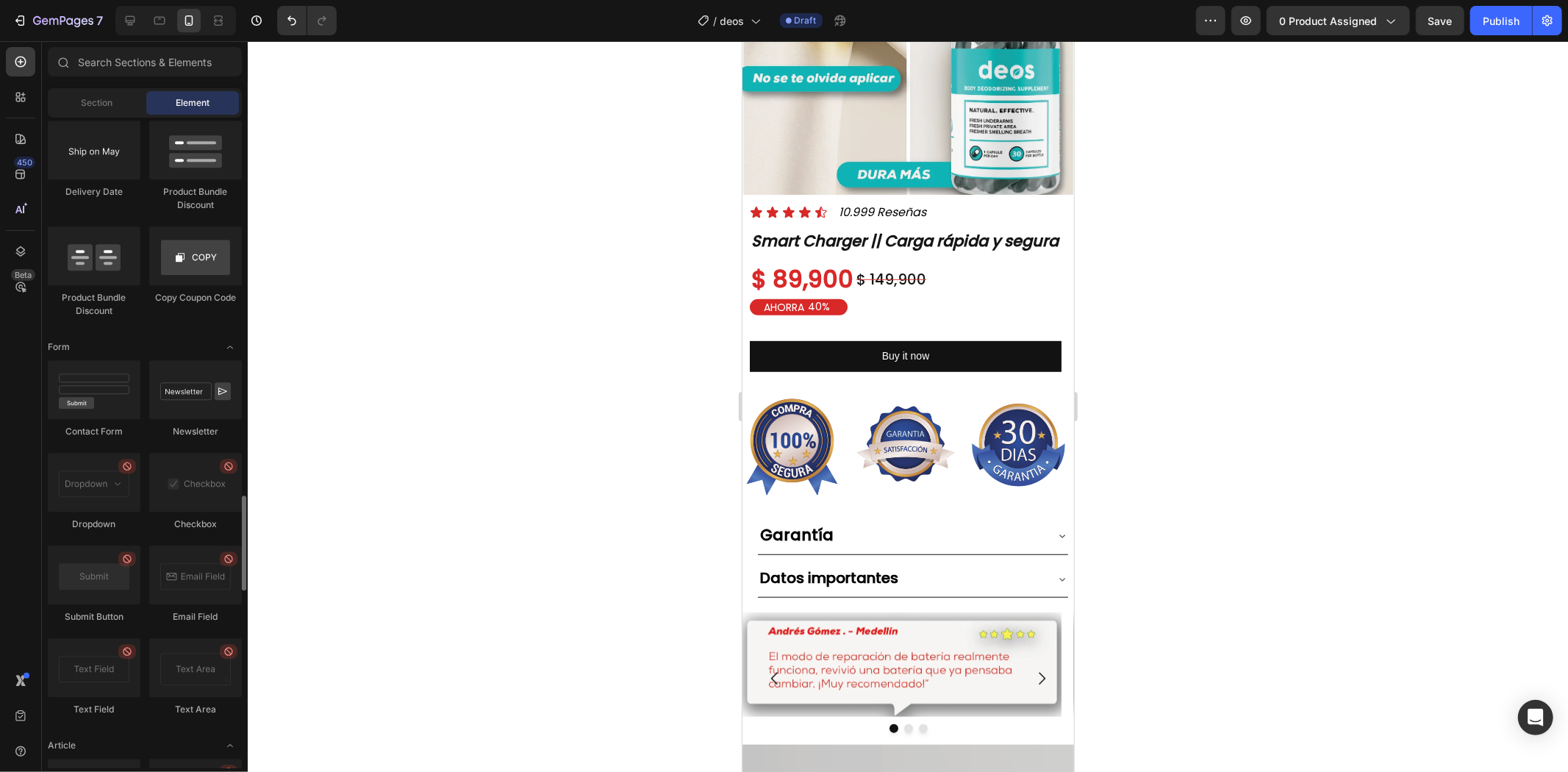
scroll to position [3068, 0]
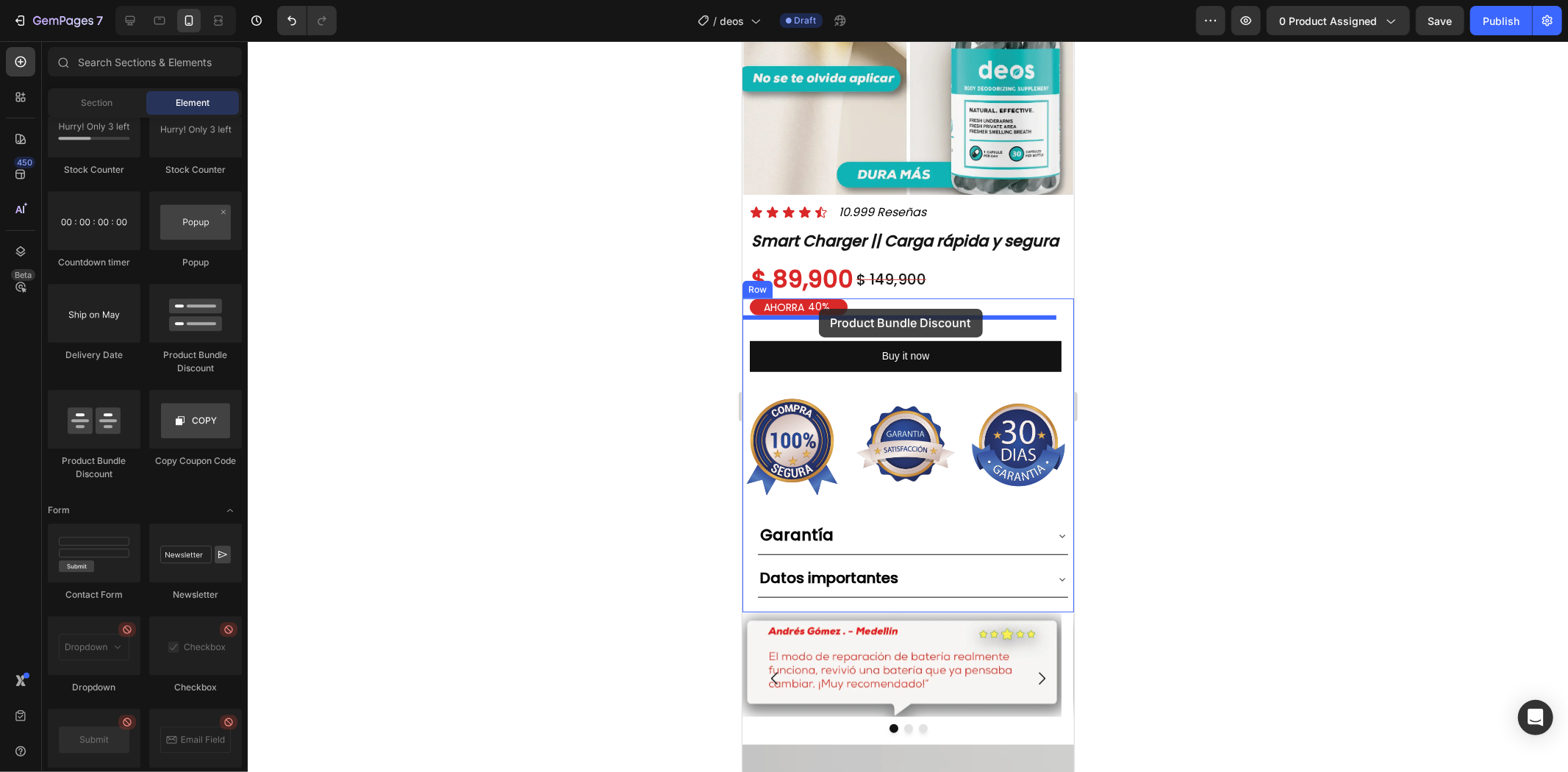
drag, startPoint x: 888, startPoint y: 432, endPoint x: 818, endPoint y: 308, distance: 142.4
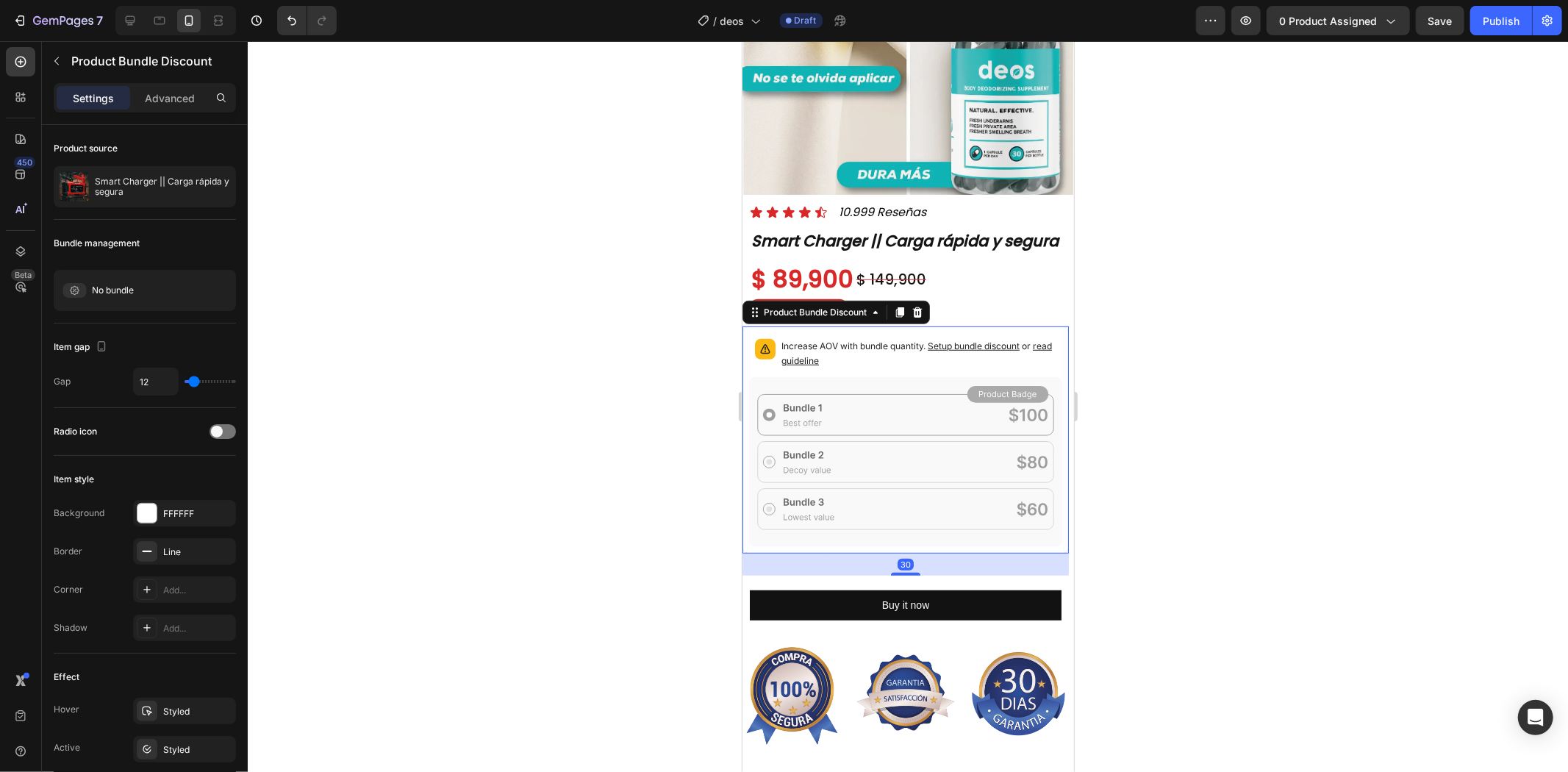
click at [895, 350] on p "Increase AOV with bundle quantity. Setup bundle discount or read guideline" at bounding box center [919, 353] width 275 height 29
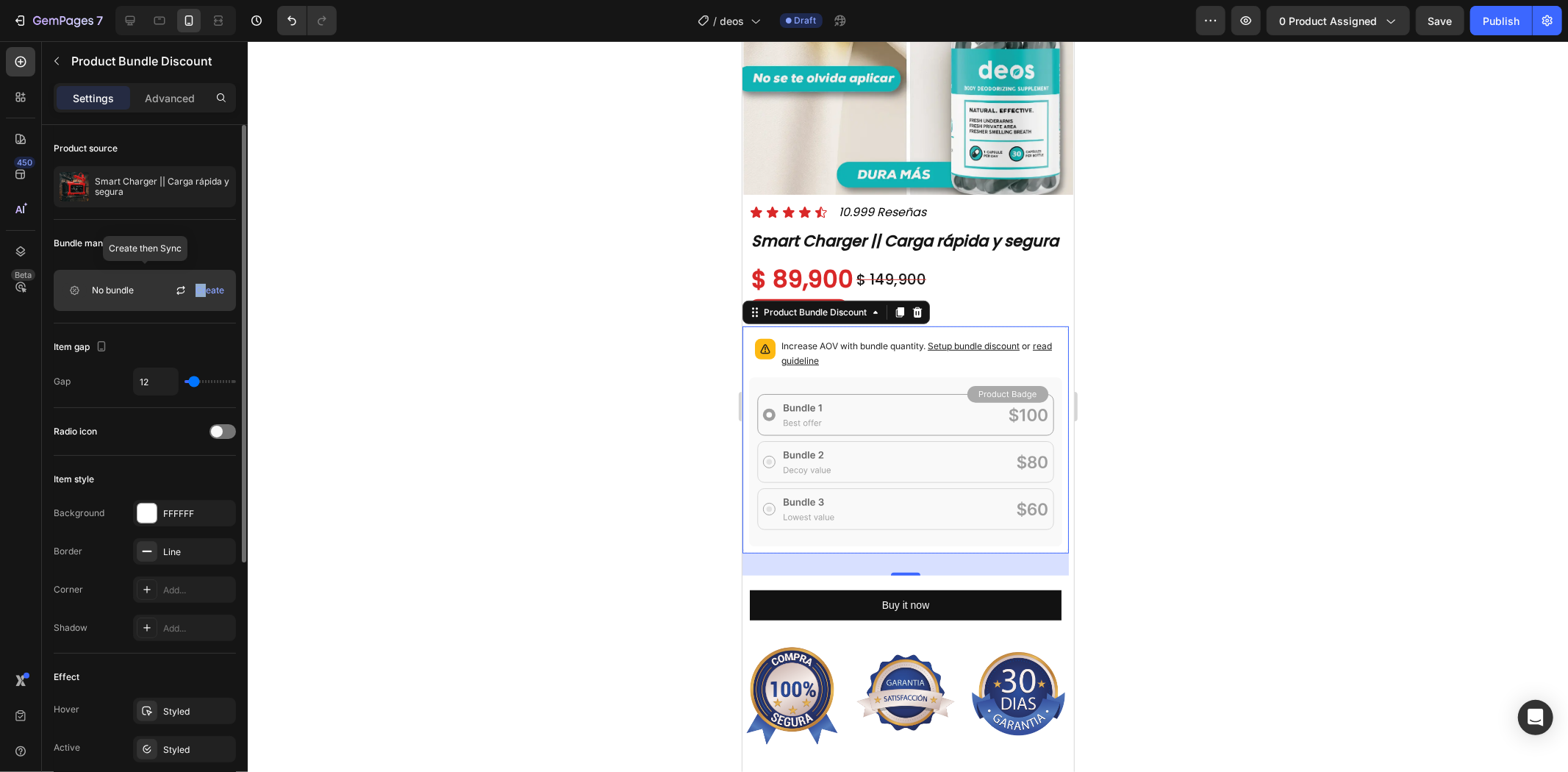
drag, startPoint x: 208, startPoint y: 290, endPoint x: 181, endPoint y: 298, distance: 28.2
click at [181, 300] on div "No bundle Create" at bounding box center [144, 290] width 182 height 41
click at [184, 288] on icon at bounding box center [181, 290] width 17 height 17
click at [213, 288] on span "Create" at bounding box center [210, 290] width 28 height 13
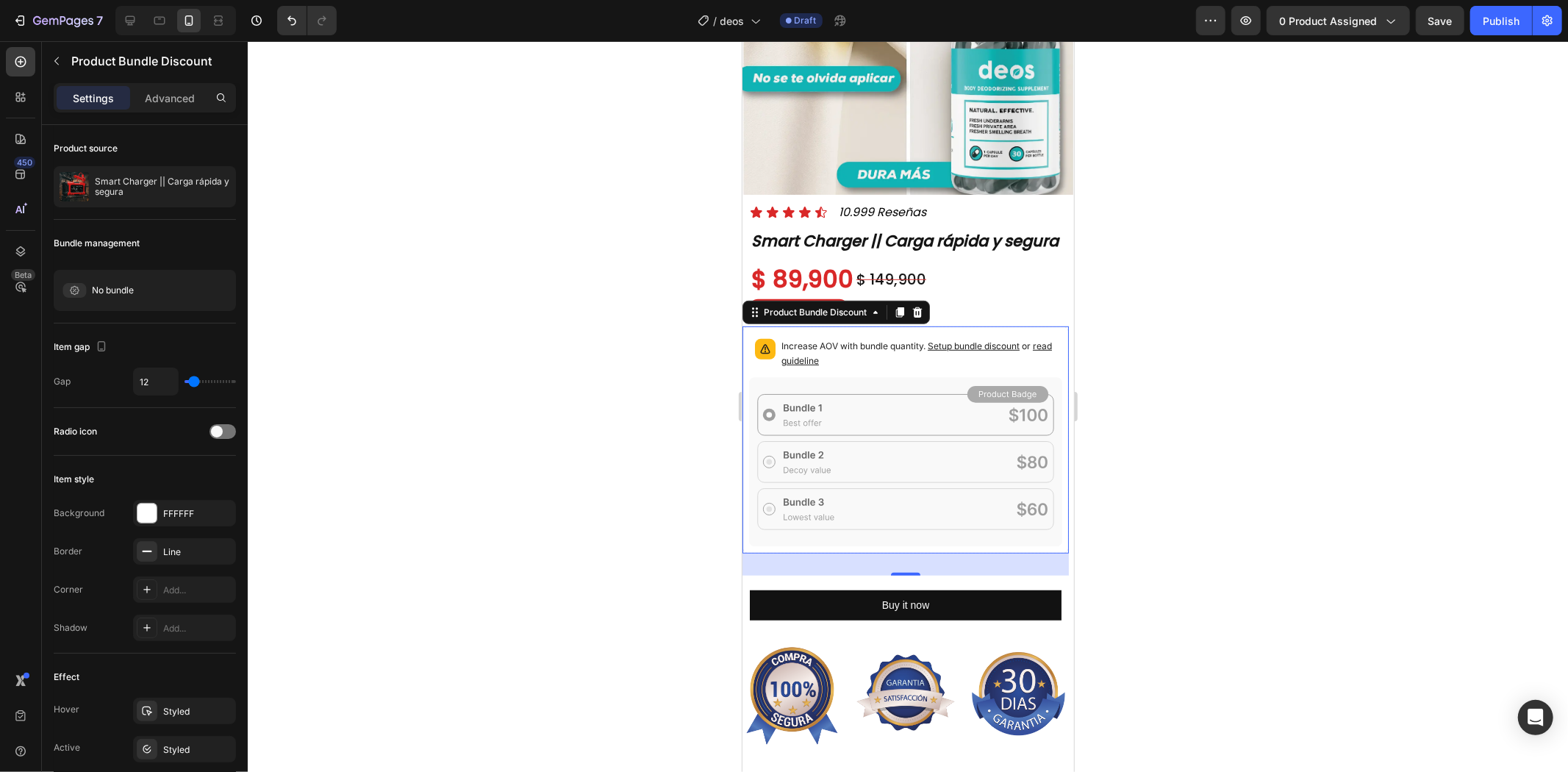
click at [839, 408] on icon at bounding box center [905, 462] width 313 height 169
